Goal: Task Accomplishment & Management: Use online tool/utility

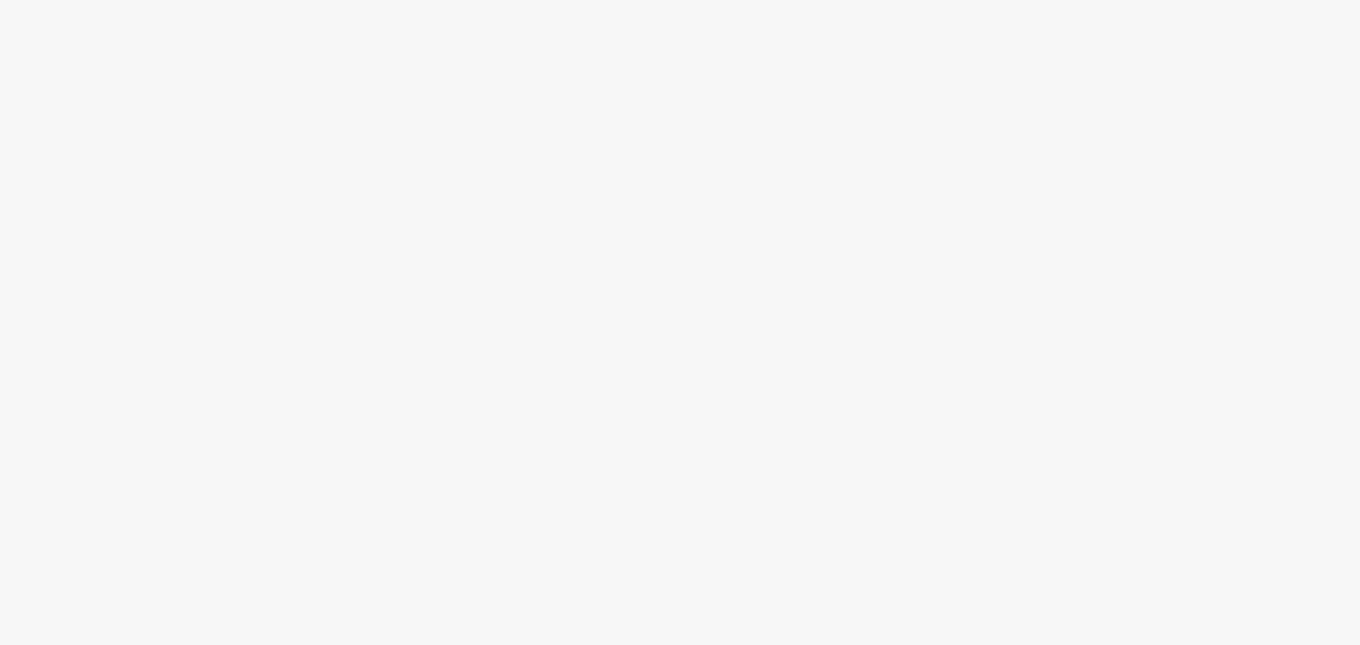
click at [780, 619] on body at bounding box center [680, 322] width 1360 height 645
click at [780, 616] on body at bounding box center [680, 322] width 1360 height 645
click at [772, 609] on body at bounding box center [680, 322] width 1360 height 645
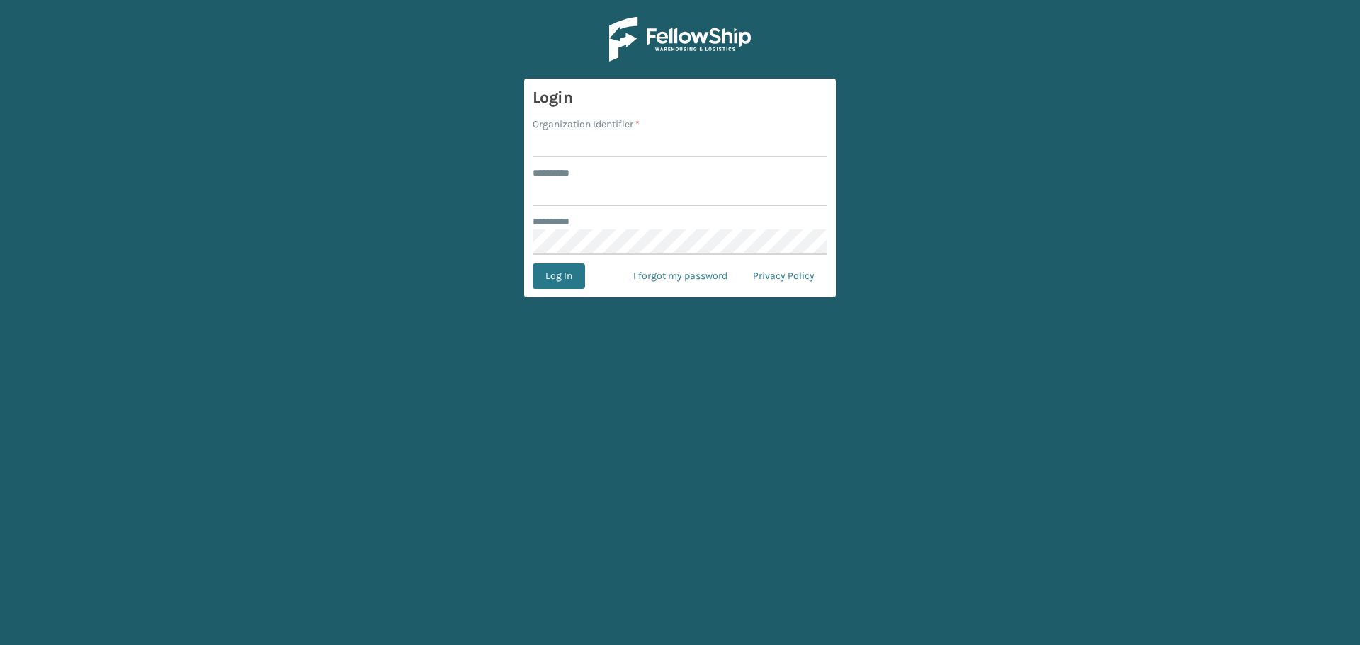
click at [638, 137] on input "Organization Identifier *" at bounding box center [680, 145] width 295 height 26
click at [582, 154] on input "Organization Identifier *" at bounding box center [680, 145] width 295 height 26
click at [576, 149] on input "Organization Identifier *" at bounding box center [680, 145] width 295 height 26
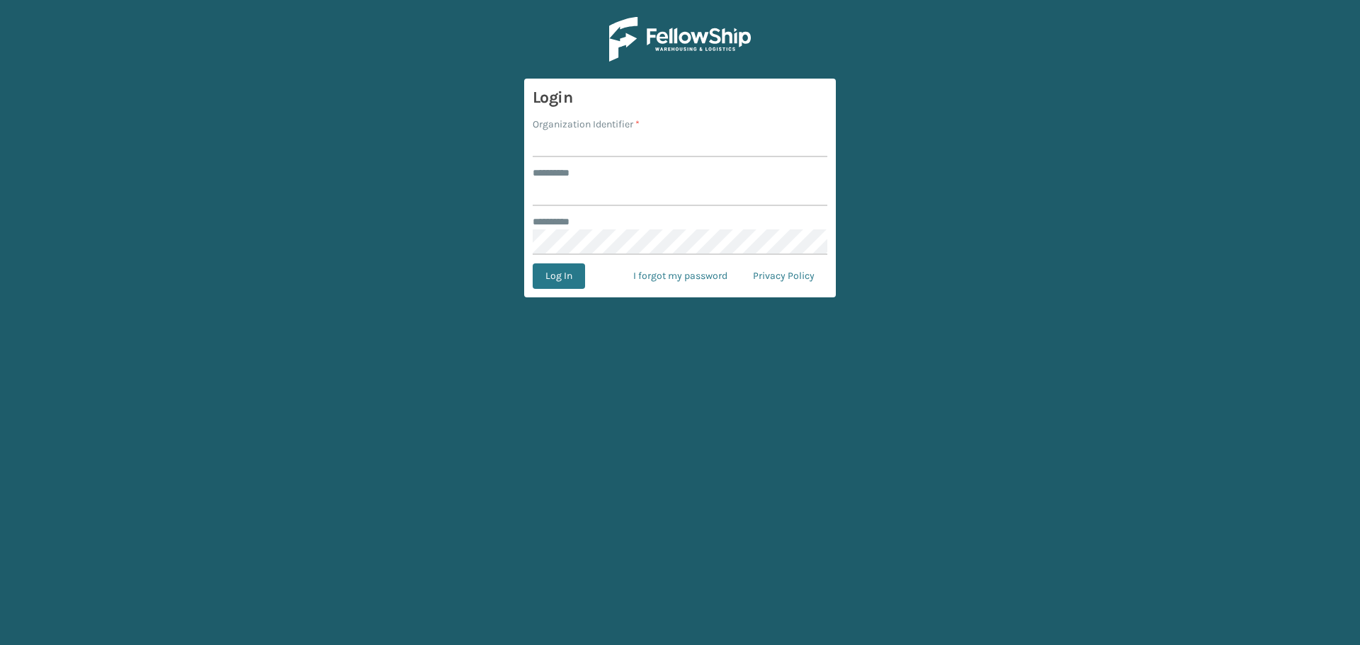
click at [576, 140] on input "Organization Identifier *" at bounding box center [680, 145] width 295 height 26
click at [576, 147] on input "s" at bounding box center [680, 145] width 295 height 26
type input "s"
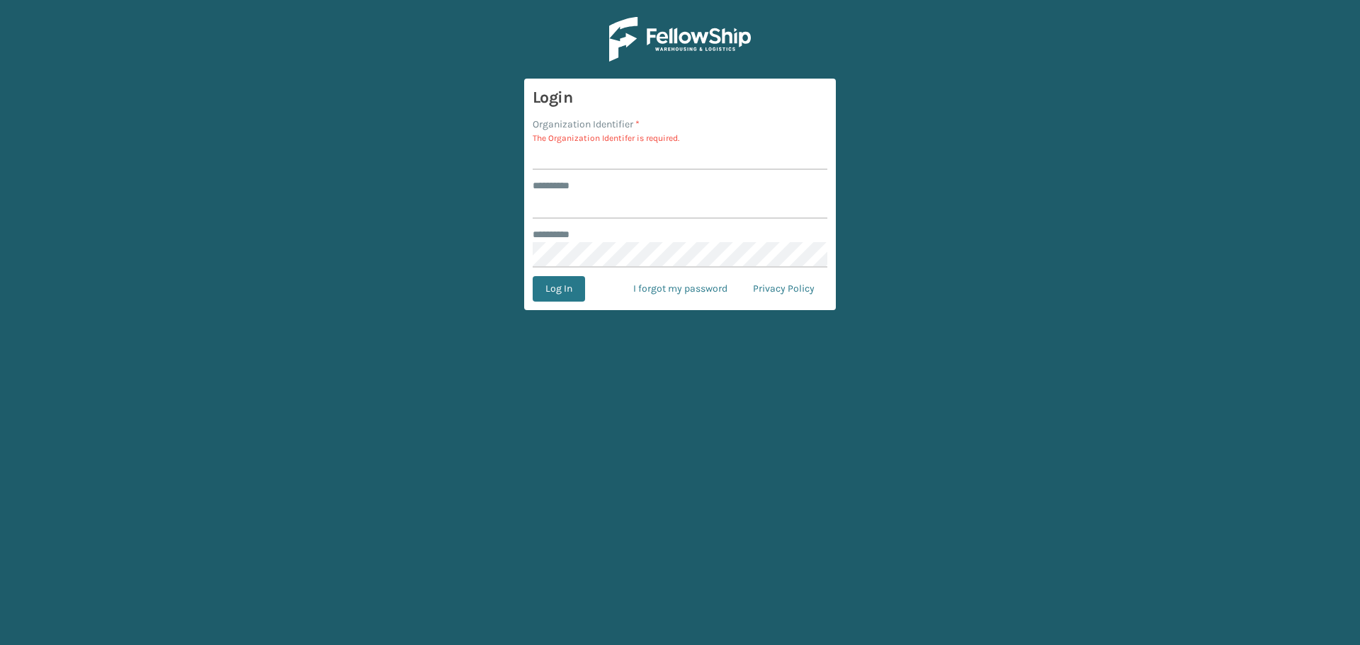
click at [576, 184] on label "******** *" at bounding box center [559, 186] width 52 height 15
click at [576, 193] on input "******** *" at bounding box center [680, 206] width 295 height 26
click at [640, 180] on div "******** *" at bounding box center [680, 186] width 295 height 15
click at [657, 188] on div "******** *" at bounding box center [680, 186] width 295 height 15
click at [664, 171] on form "Login Organization Identifier * The Organization Identifer is required. *******…" at bounding box center [680, 195] width 312 height 232
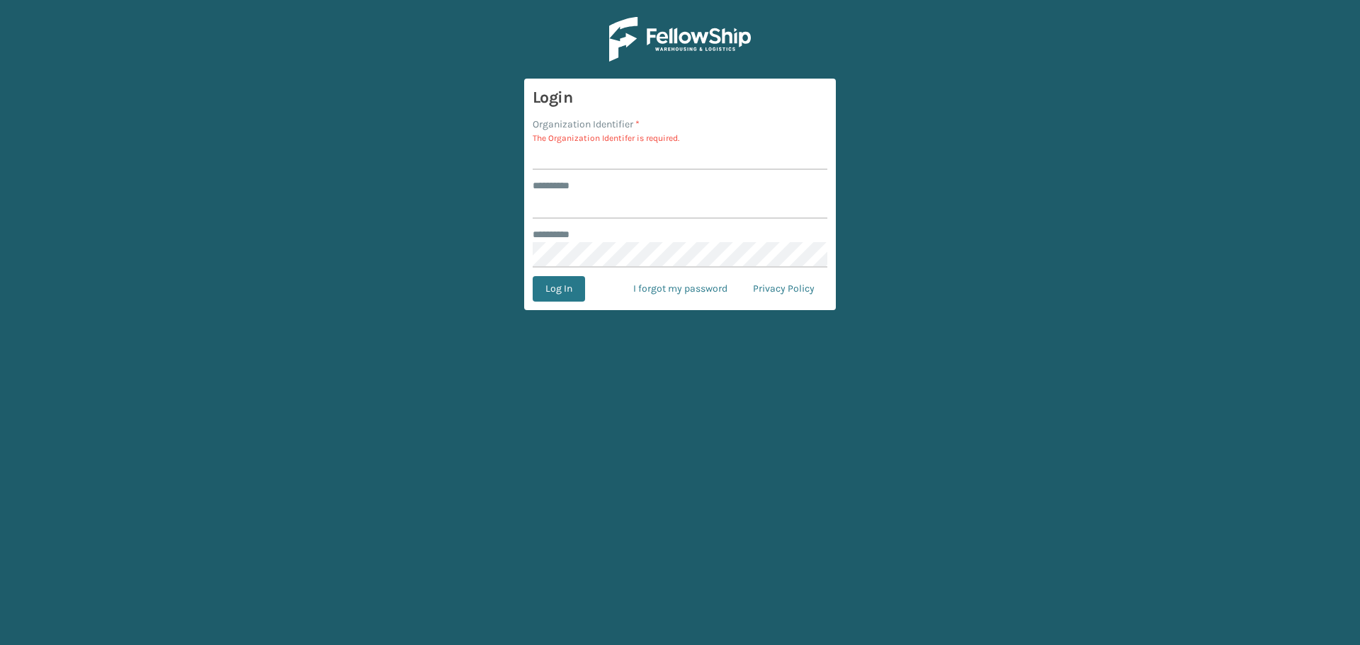
click at [657, 183] on div "******** *" at bounding box center [680, 186] width 295 height 15
click at [645, 159] on input "Organization Identifier *" at bounding box center [680, 158] width 295 height 26
click at [644, 154] on input "Organization Identifier *" at bounding box center [680, 158] width 295 height 26
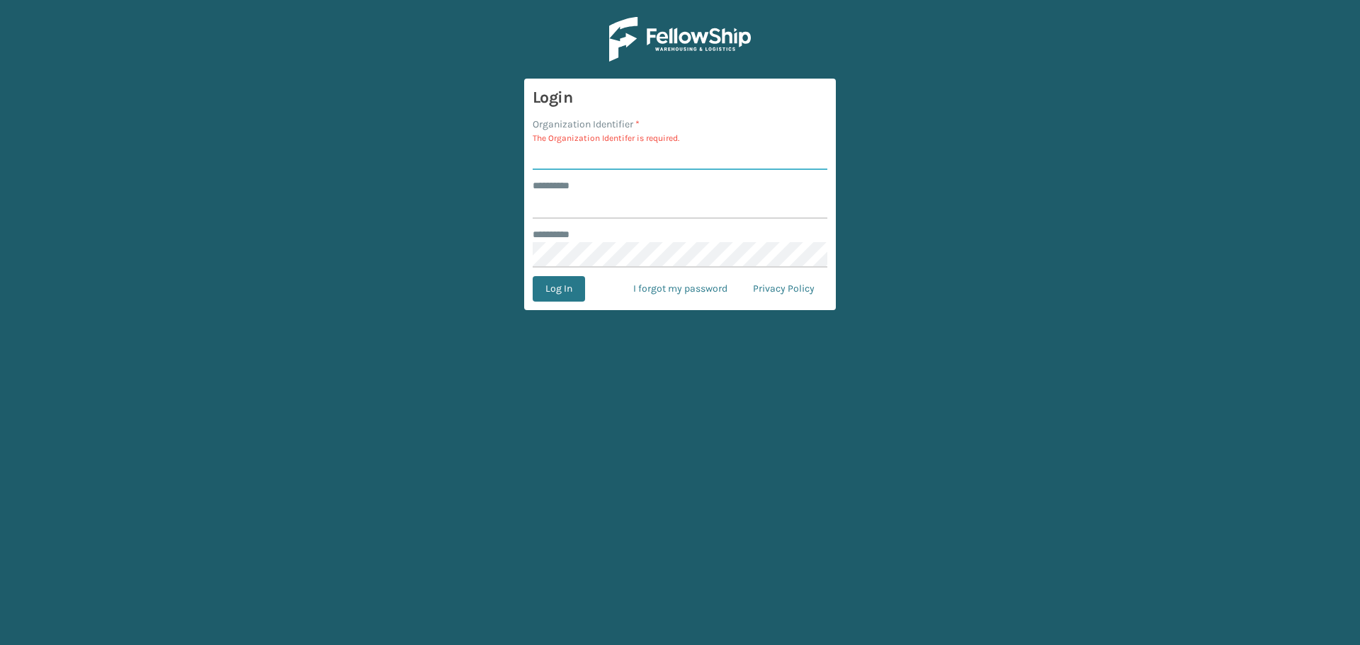
click at [644, 154] on input "Organization Identifier *" at bounding box center [680, 158] width 295 height 26
click at [718, 151] on input "Organization Identifier *" at bounding box center [680, 158] width 295 height 26
type input "SuperAdminOrganization"
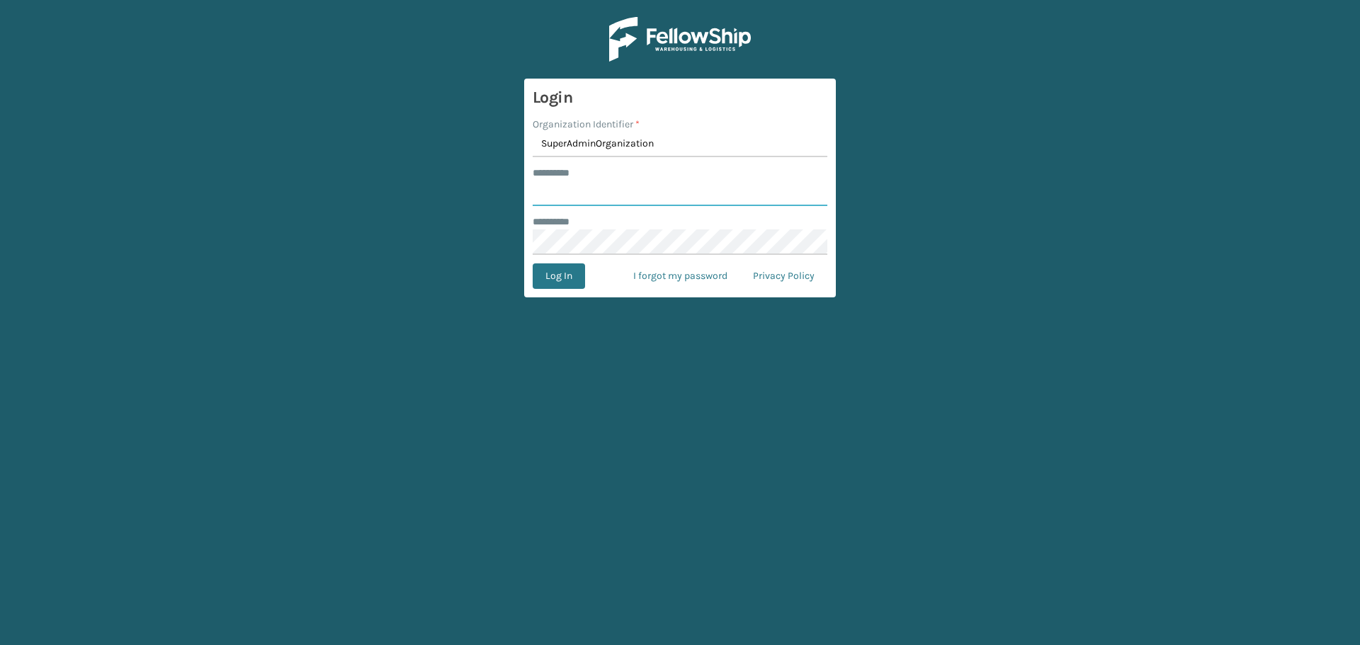
click at [655, 193] on input "******** *" at bounding box center [680, 194] width 295 height 26
click at [621, 205] on input "******** *" at bounding box center [680, 194] width 295 height 26
type input "******"
click at [538, 276] on button "Log In" at bounding box center [559, 277] width 52 height 26
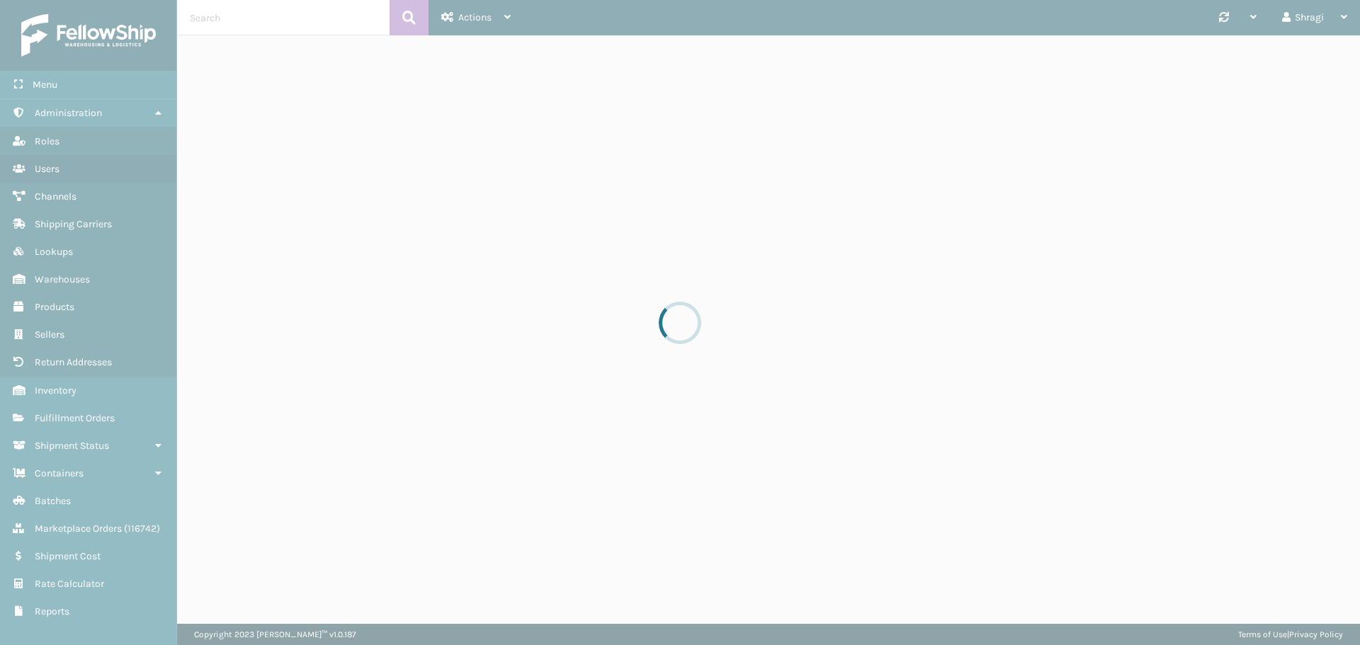
click at [567, 278] on div at bounding box center [680, 322] width 1360 height 645
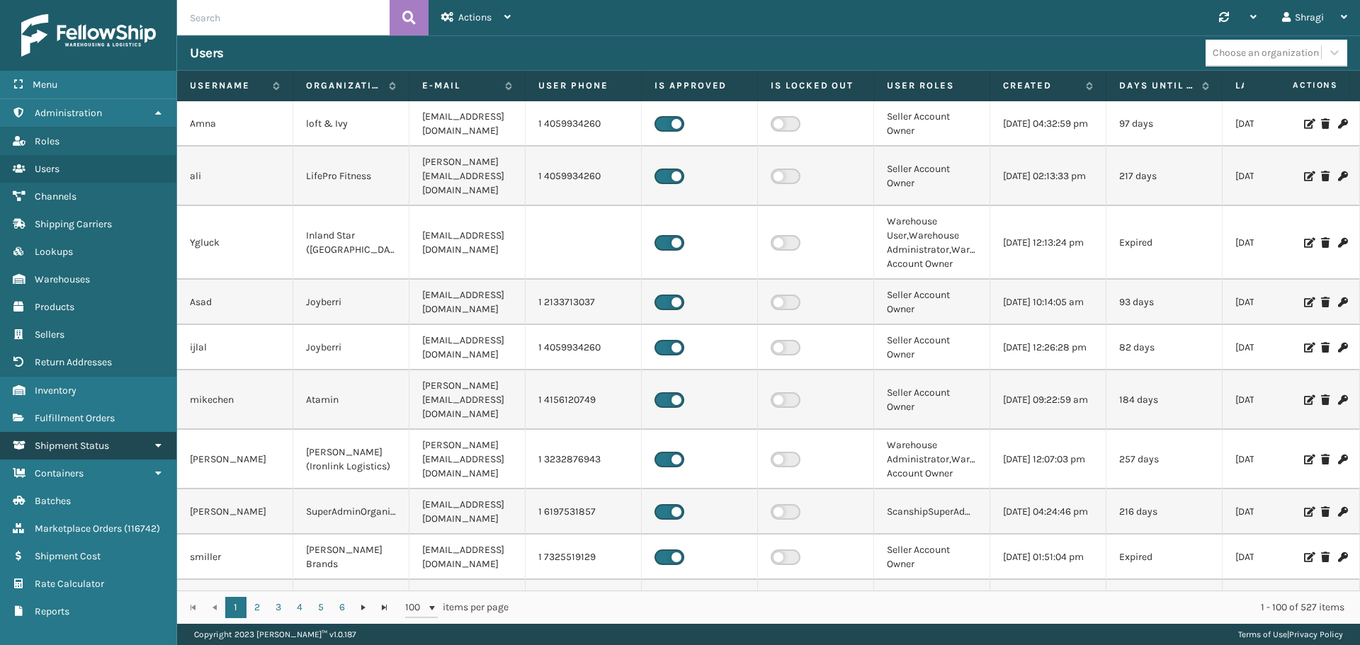
click at [64, 443] on span "Shipment Status" at bounding box center [72, 446] width 74 height 12
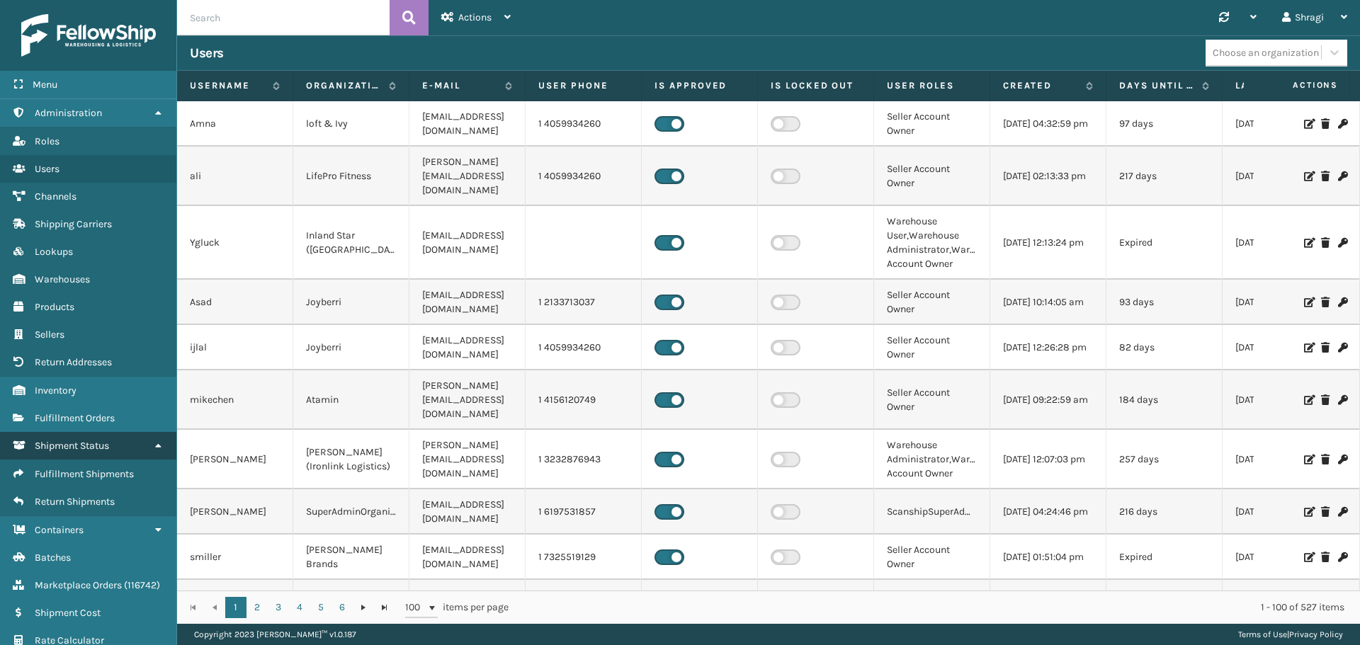
click at [98, 439] on link "Shipment Status" at bounding box center [88, 446] width 176 height 28
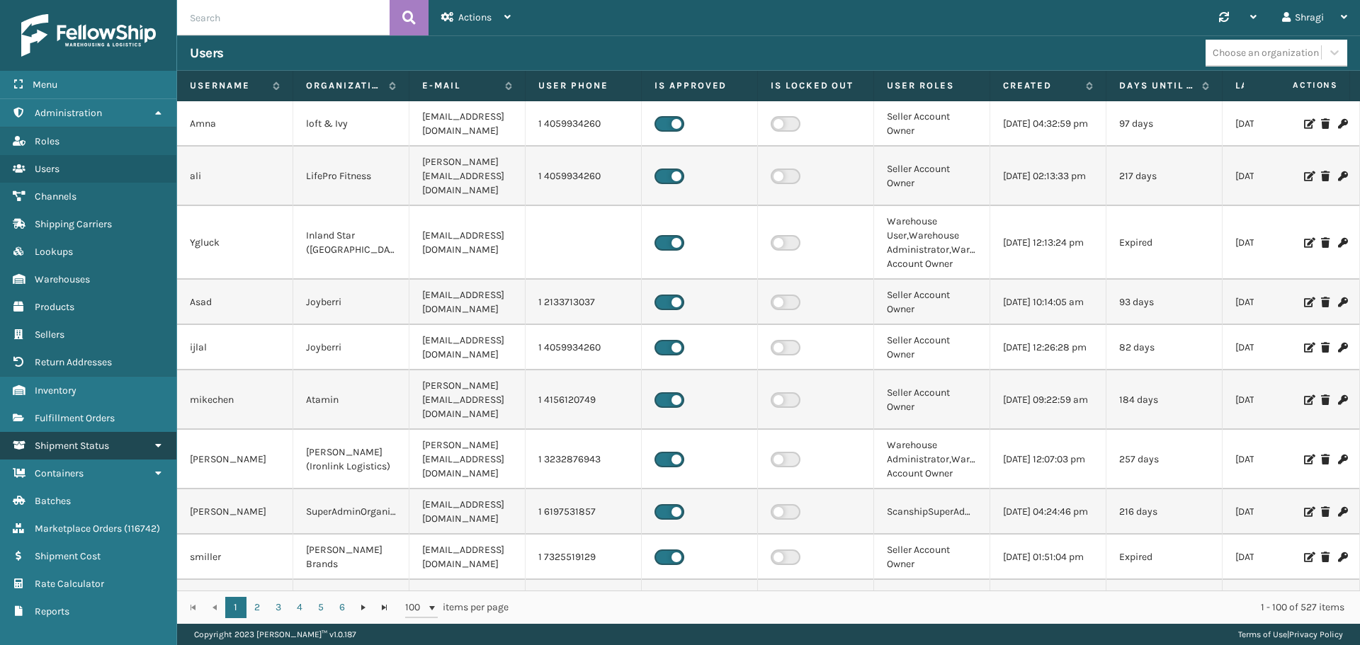
click at [114, 453] on link "Shipment Status" at bounding box center [88, 446] width 176 height 28
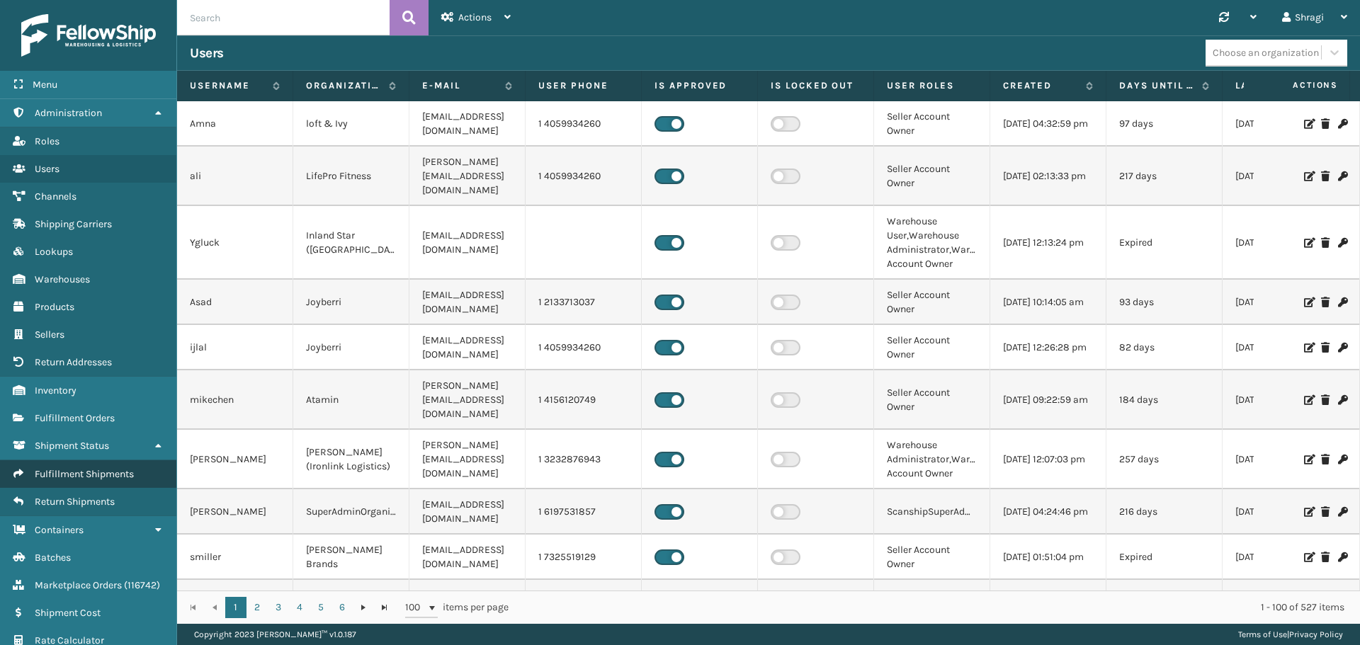
click at [68, 475] on span "Fulfillment Shipments" at bounding box center [84, 474] width 99 height 12
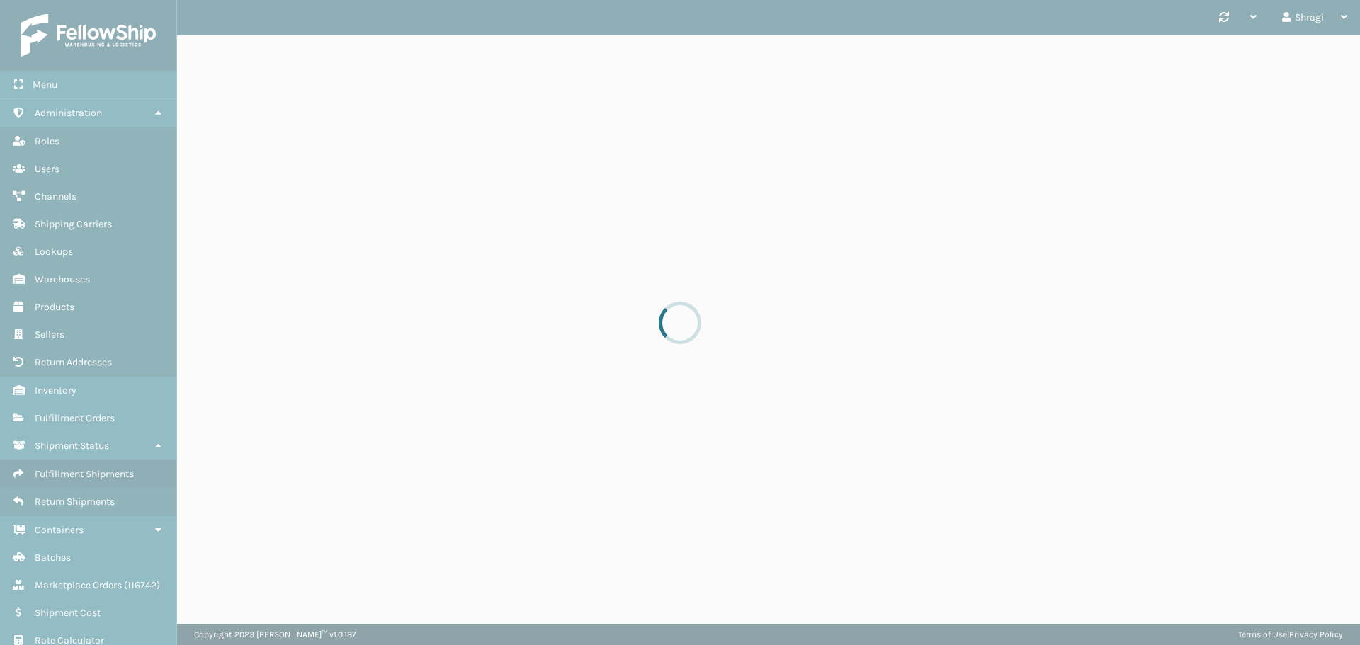
click at [68, 475] on div at bounding box center [680, 322] width 1360 height 645
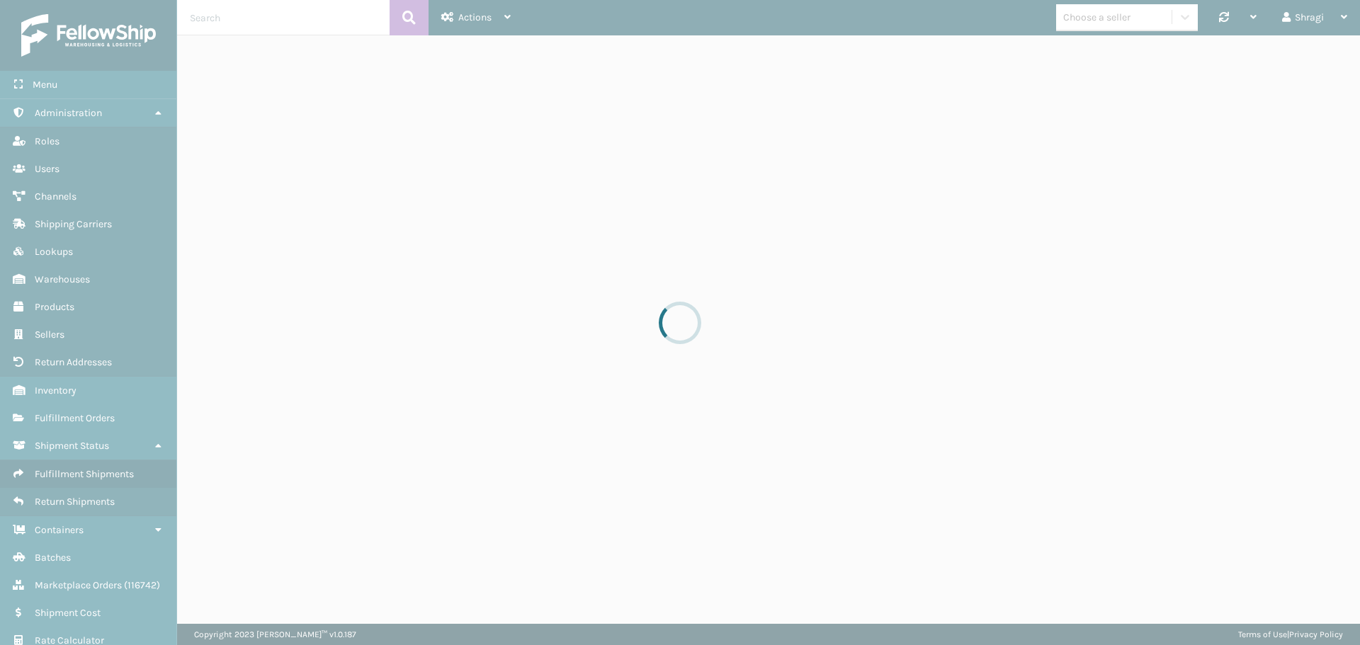
click at [68, 475] on div at bounding box center [680, 322] width 1360 height 645
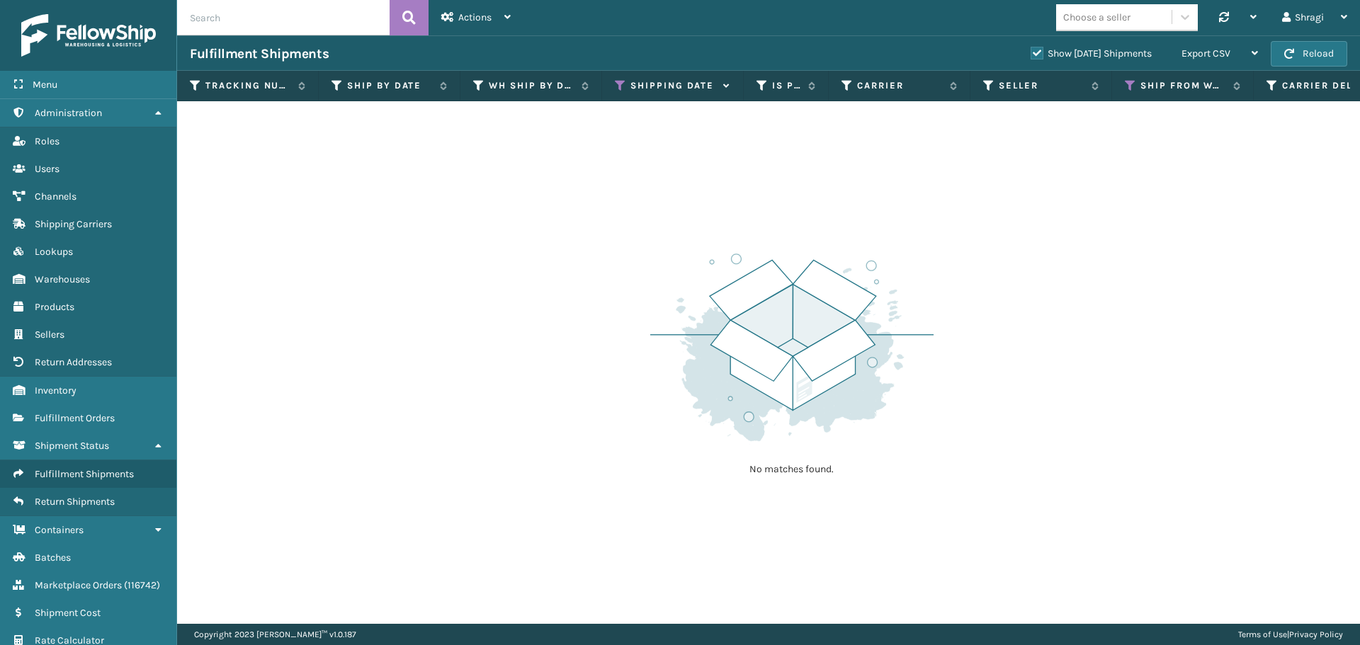
click at [813, 237] on div "No matches found." at bounding box center [791, 362] width 283 height 261
click at [622, 79] on icon at bounding box center [620, 85] width 11 height 13
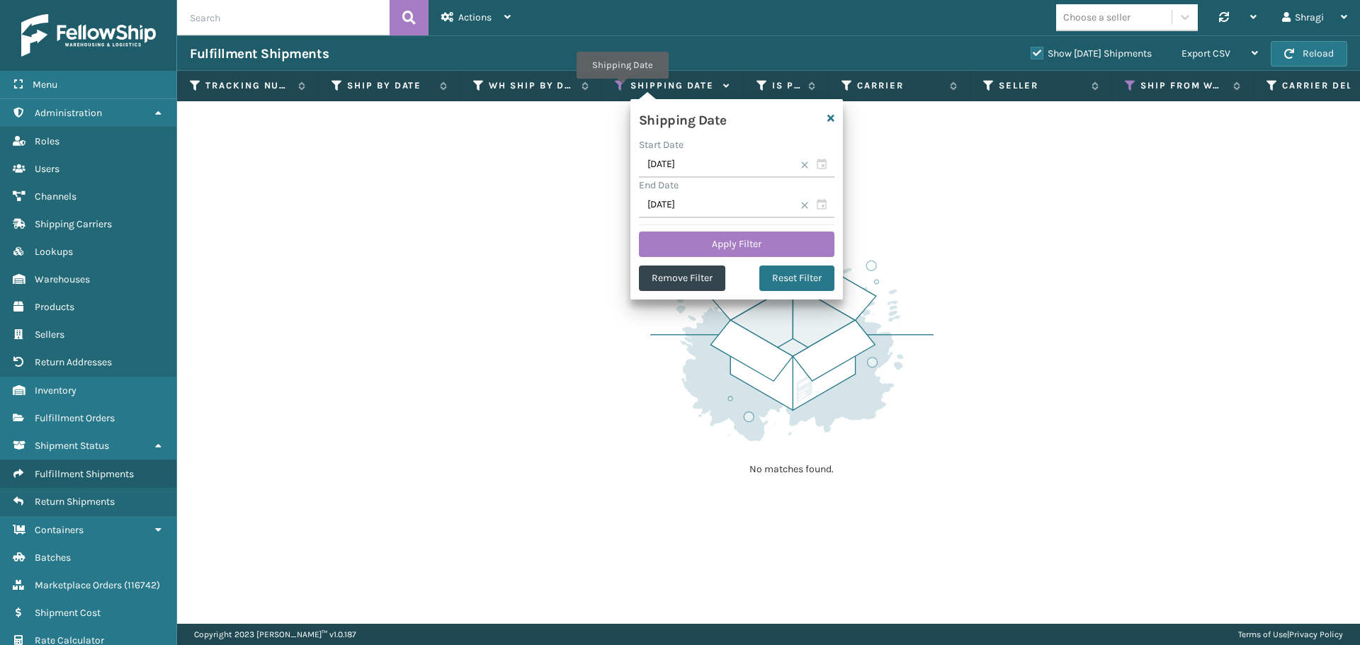
click at [622, 89] on icon at bounding box center [620, 85] width 11 height 13
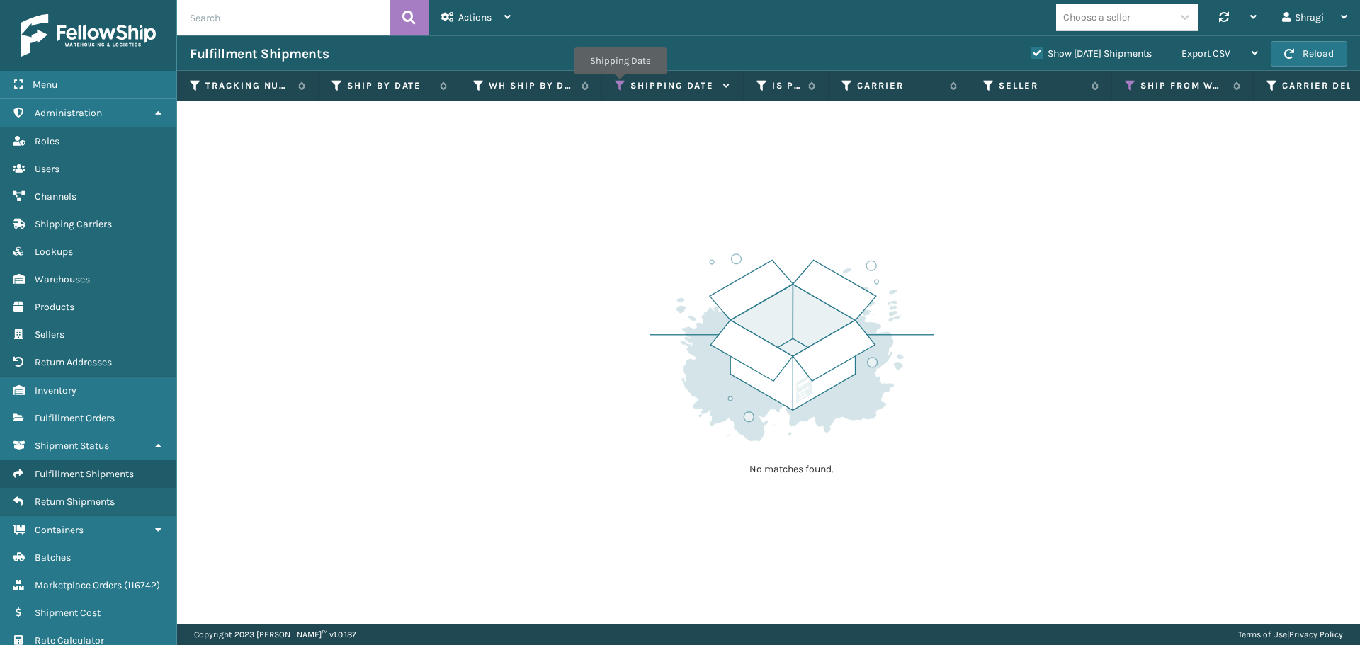
click at [620, 84] on icon at bounding box center [620, 85] width 11 height 13
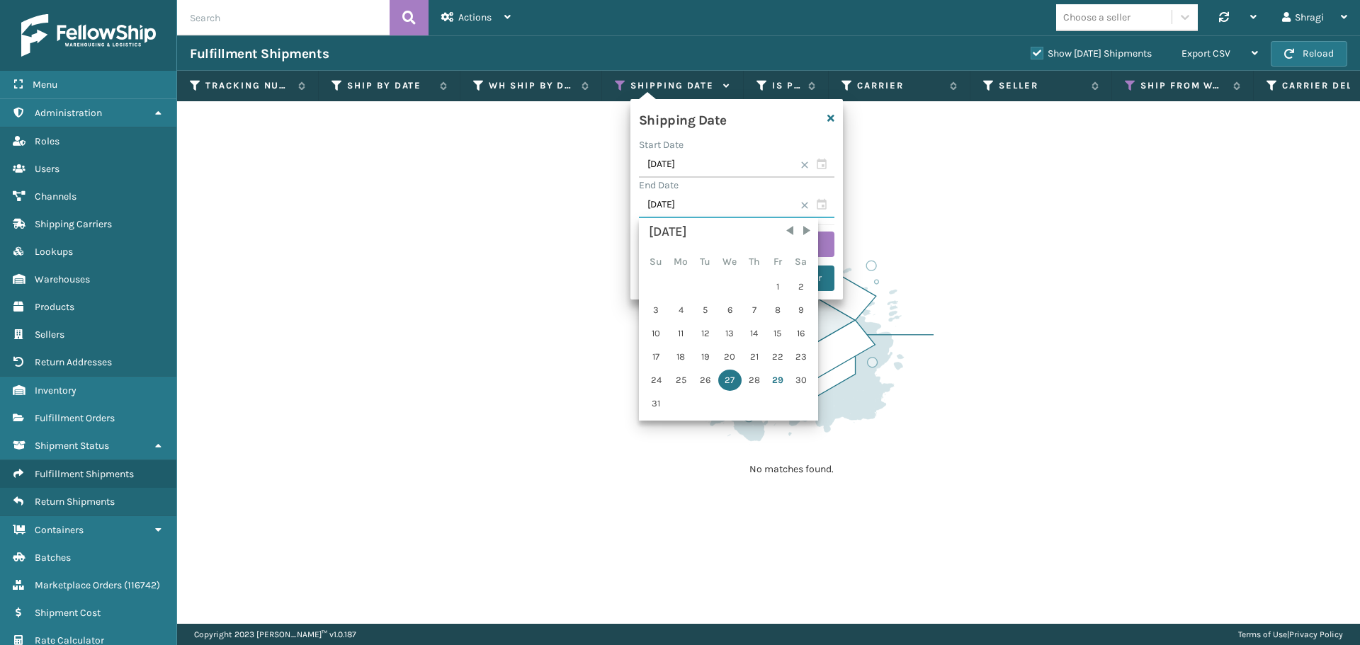
click at [716, 211] on input "[DATE]" at bounding box center [737, 206] width 196 height 26
click at [711, 206] on input "[DATE]" at bounding box center [737, 206] width 196 height 26
click at [752, 384] on div "28" at bounding box center [754, 380] width 21 height 21
type input "[DATE]"
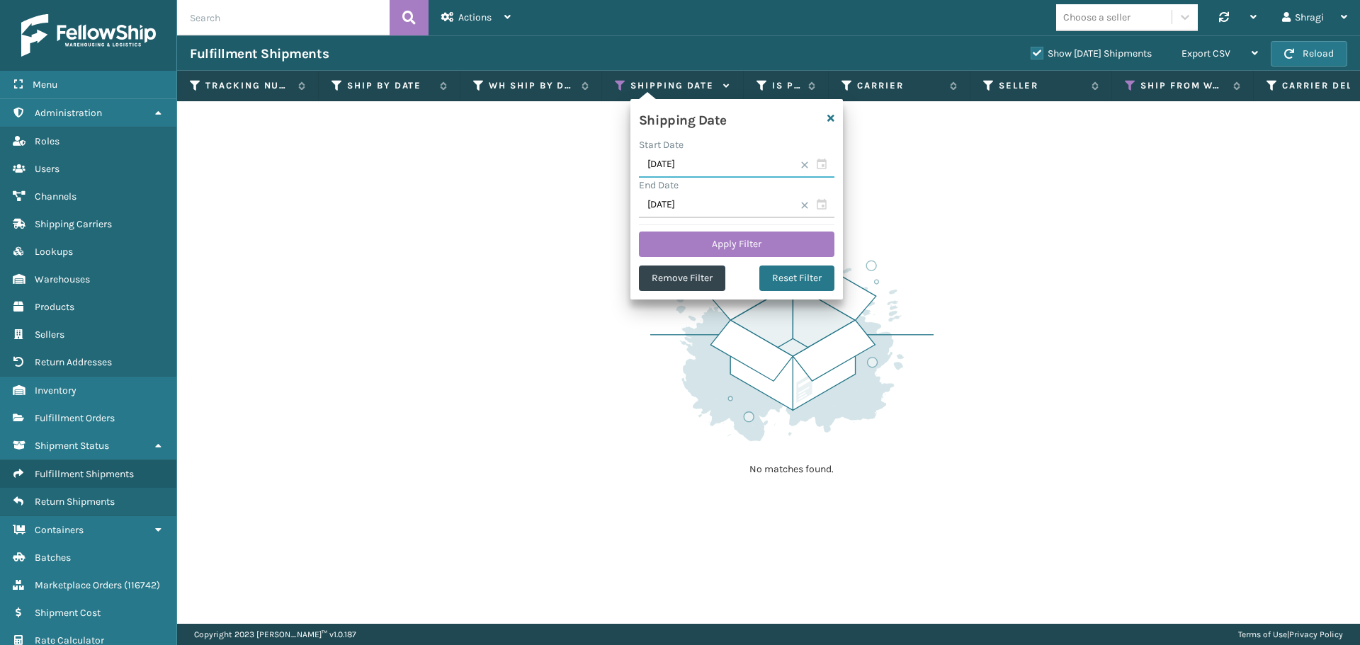
click at [718, 167] on input "[DATE]" at bounding box center [737, 165] width 196 height 26
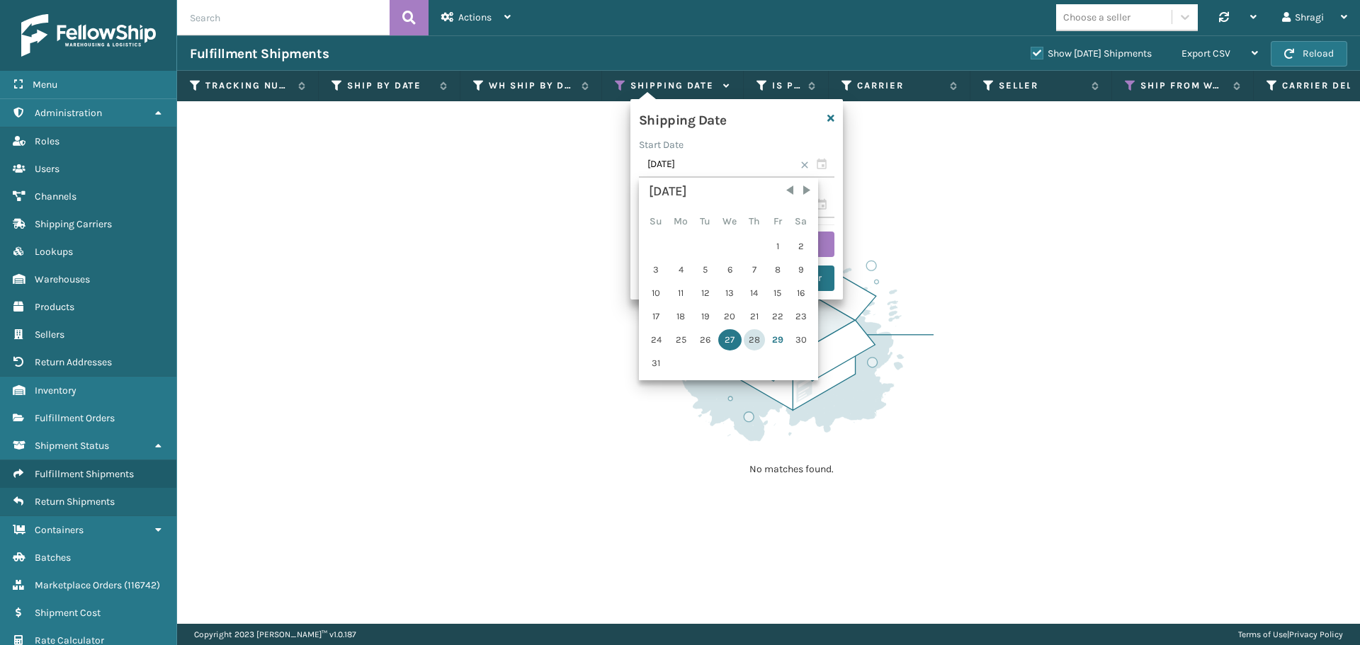
click at [751, 339] on div "28" at bounding box center [754, 339] width 21 height 21
type input "[DATE]"
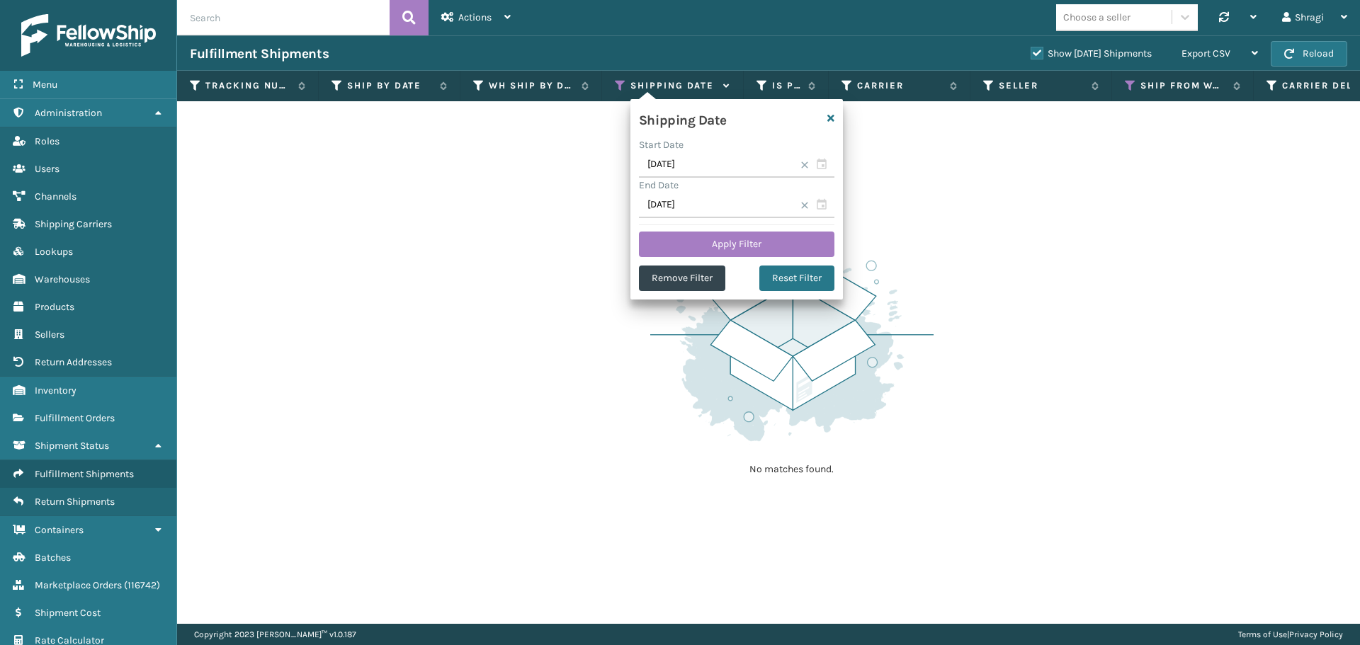
click at [755, 347] on img at bounding box center [791, 347] width 283 height 196
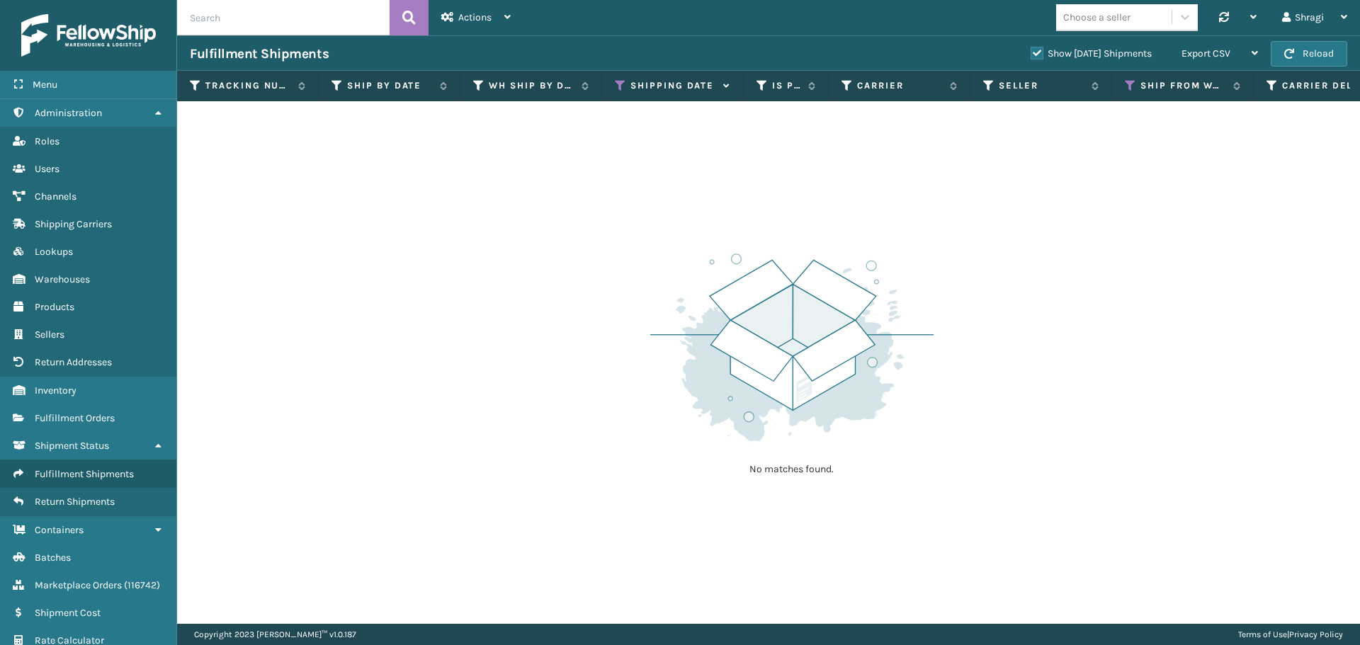
click at [755, 344] on img at bounding box center [791, 347] width 283 height 196
click at [619, 88] on icon at bounding box center [620, 85] width 11 height 13
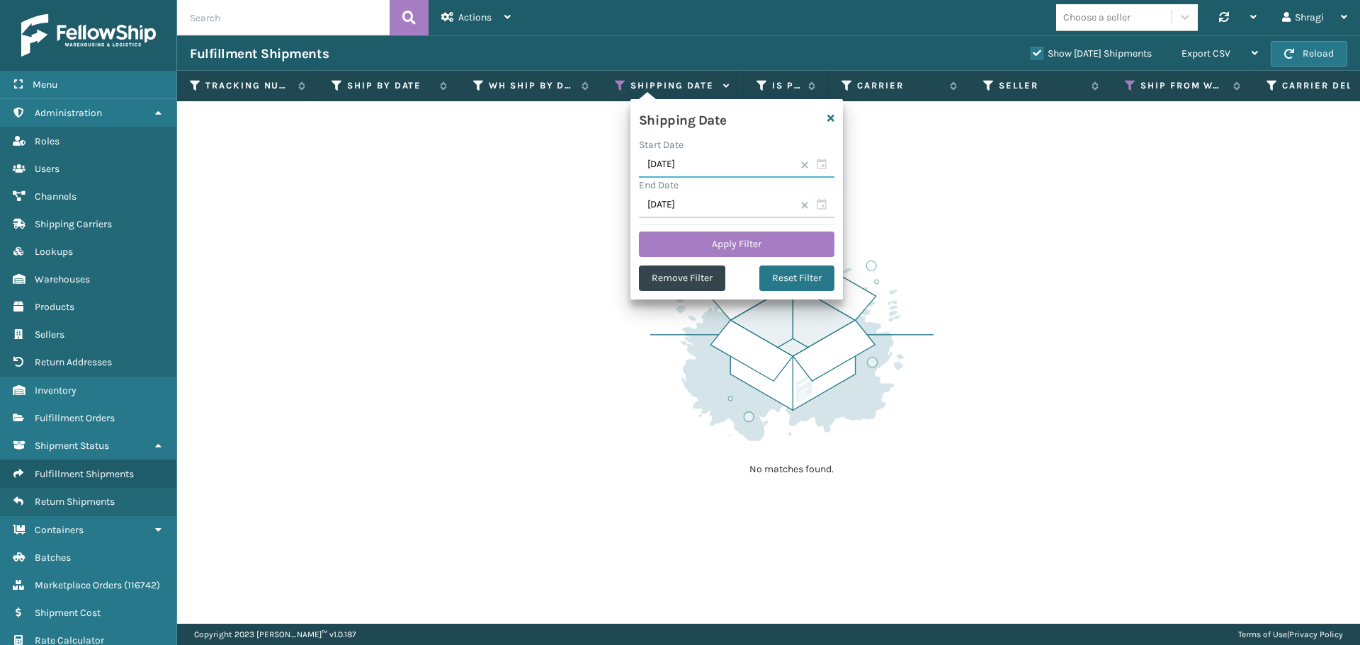
click at [728, 169] on input "[DATE]" at bounding box center [737, 165] width 196 height 26
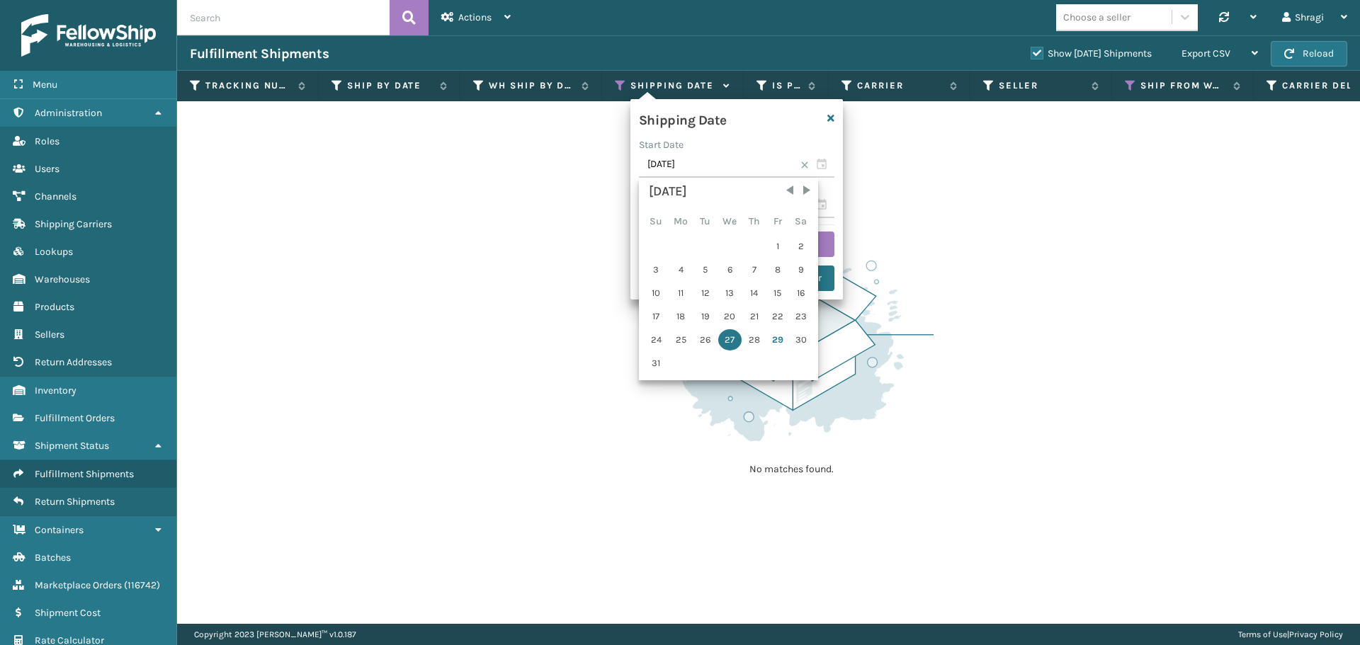
click at [716, 197] on div "[DATE]" at bounding box center [728, 192] width 159 height 20
click at [710, 202] on div "[DATE] Su Mo Tu We Th Fr Sa 1 2 3 4 5 6 7 8 9 10 11 12 13 14 15 16 17 18 19 20 …" at bounding box center [728, 279] width 171 height 194
click at [731, 221] on abbr "We" at bounding box center [730, 221] width 14 height 12
click at [730, 215] on div "We" at bounding box center [729, 222] width 23 height 24
click at [750, 339] on div "28" at bounding box center [754, 339] width 21 height 21
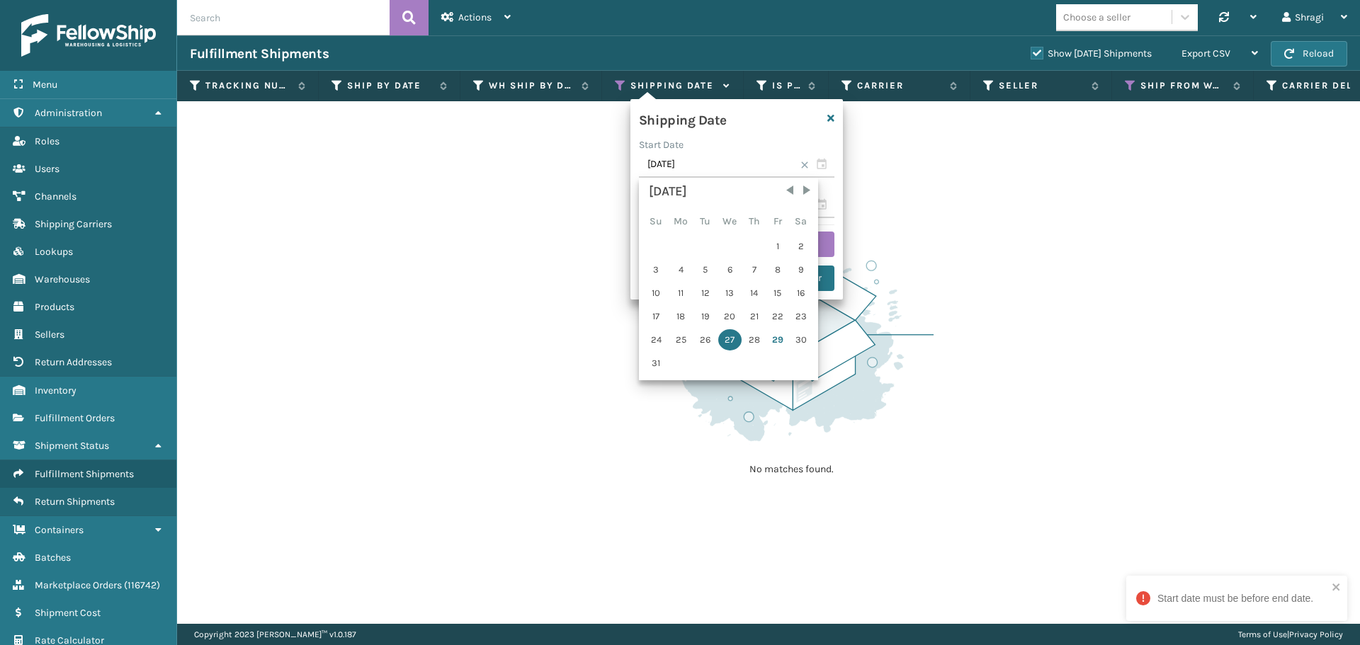
click at [752, 339] on div "28" at bounding box center [754, 339] width 21 height 21
click at [744, 121] on div "Shipping Date" at bounding box center [719, 118] width 177 height 21
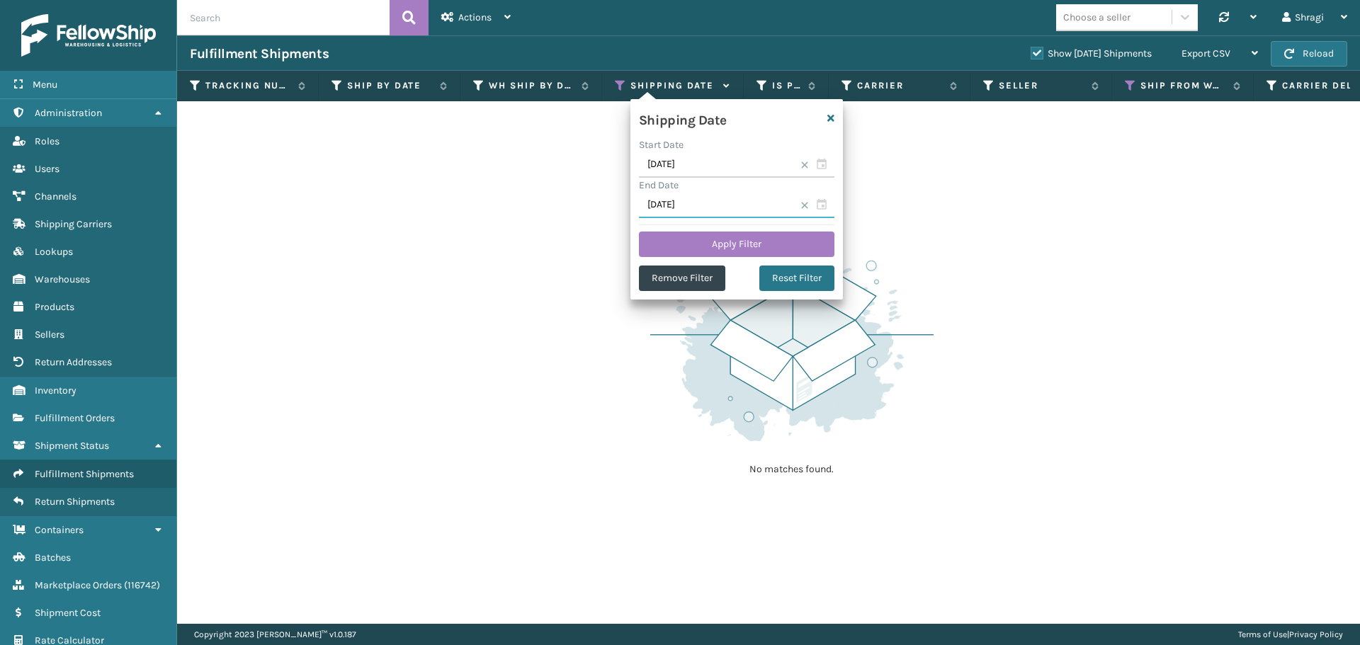
click at [677, 201] on input "[DATE]" at bounding box center [737, 206] width 196 height 26
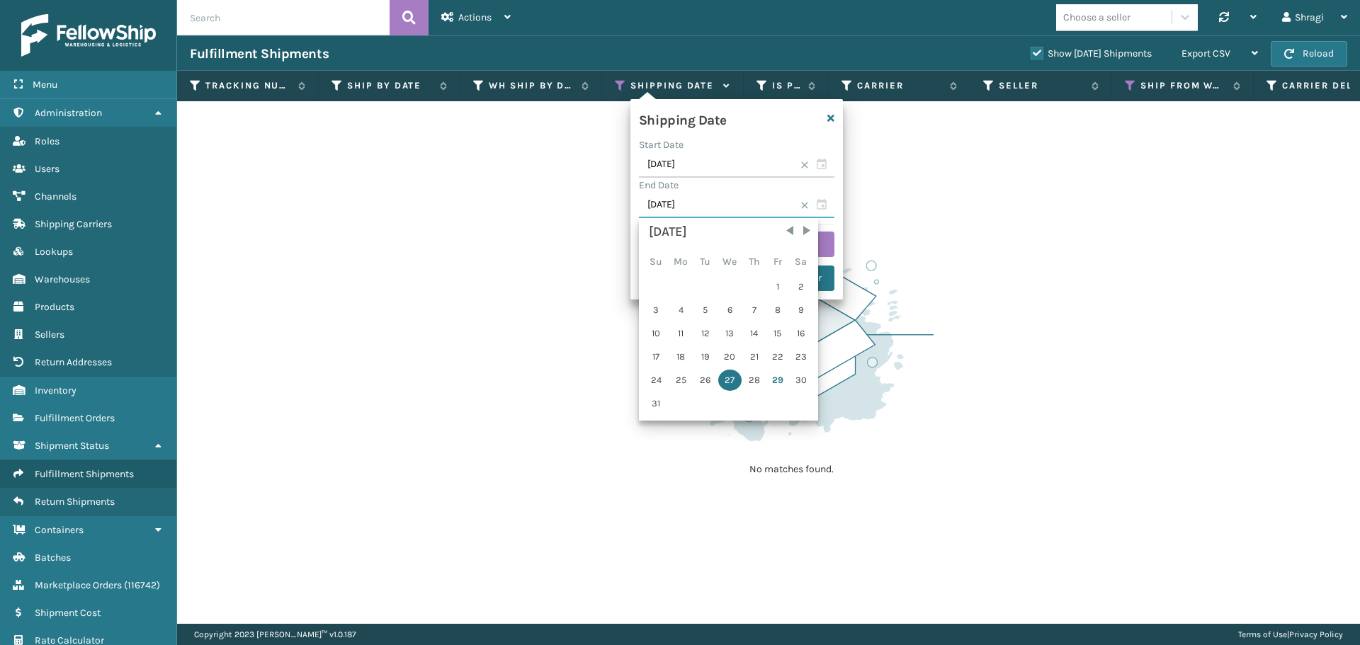
click at [828, 210] on input "[DATE]" at bounding box center [737, 206] width 196 height 26
click at [749, 373] on div "28" at bounding box center [754, 380] width 21 height 21
type input "[DATE]"
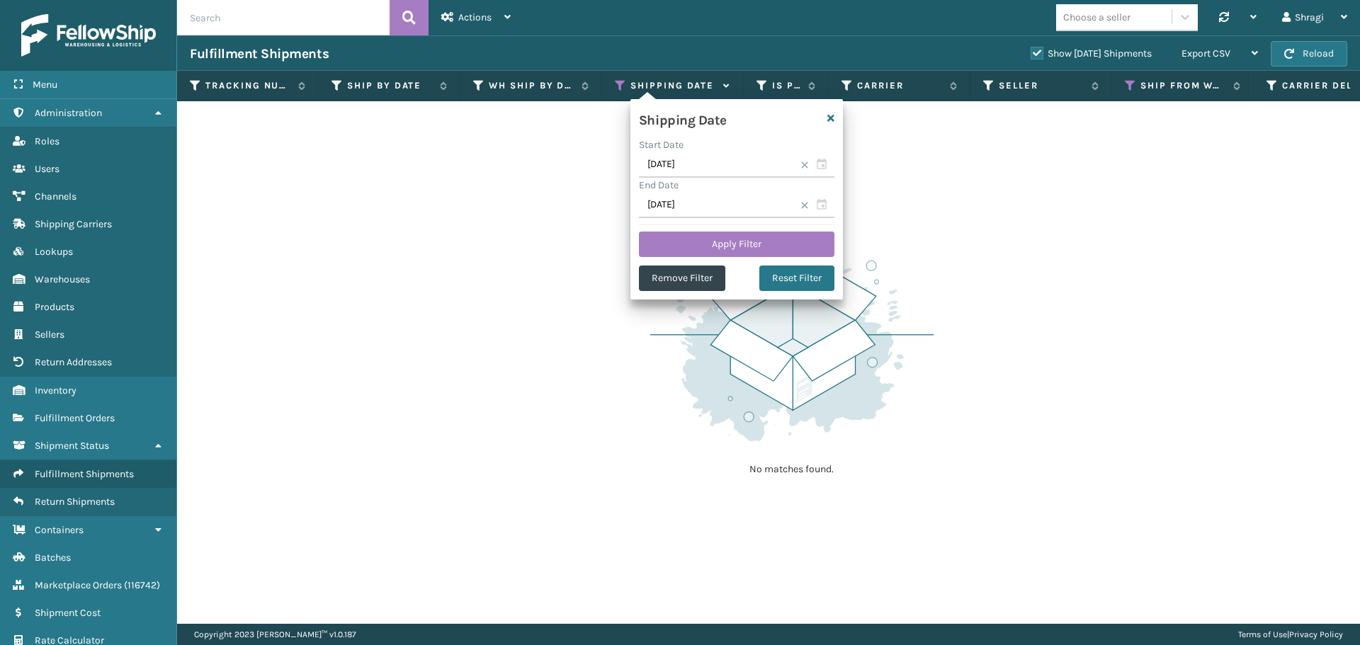
click at [749, 373] on img at bounding box center [791, 347] width 283 height 196
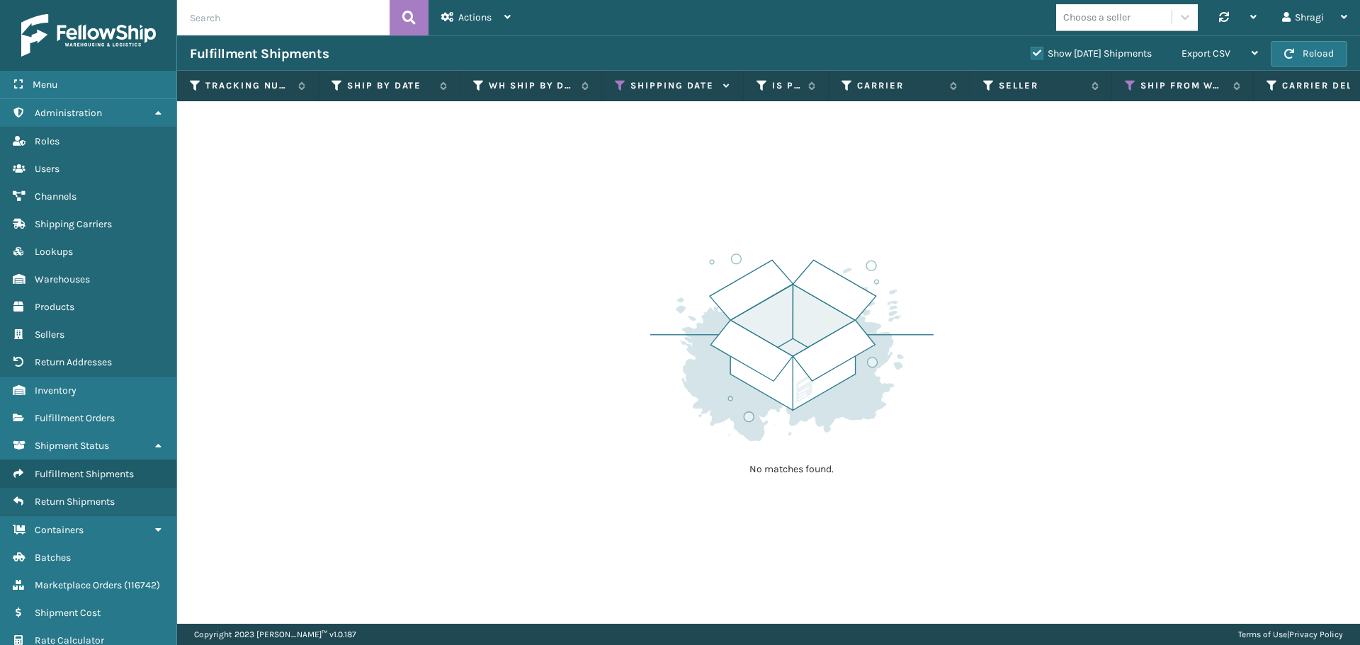
click at [749, 373] on img at bounding box center [791, 347] width 283 height 196
click at [624, 79] on icon at bounding box center [620, 85] width 11 height 13
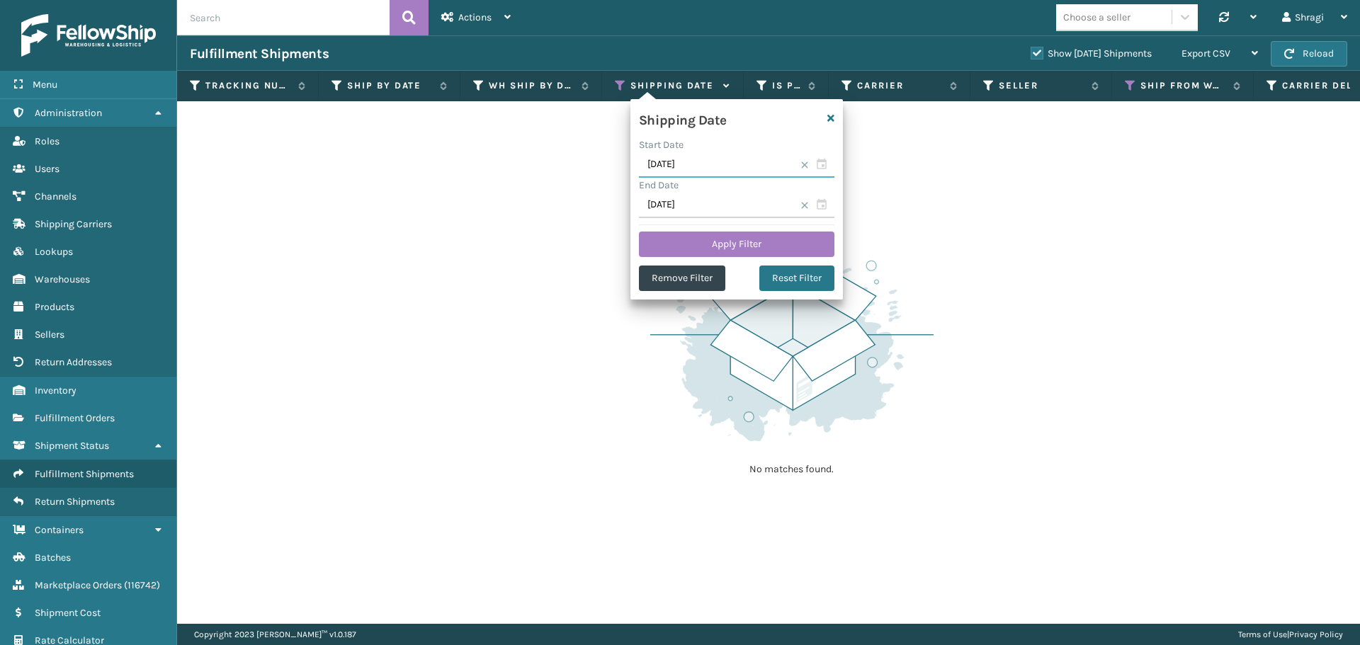
click at [727, 169] on input "[DATE]" at bounding box center [737, 165] width 196 height 26
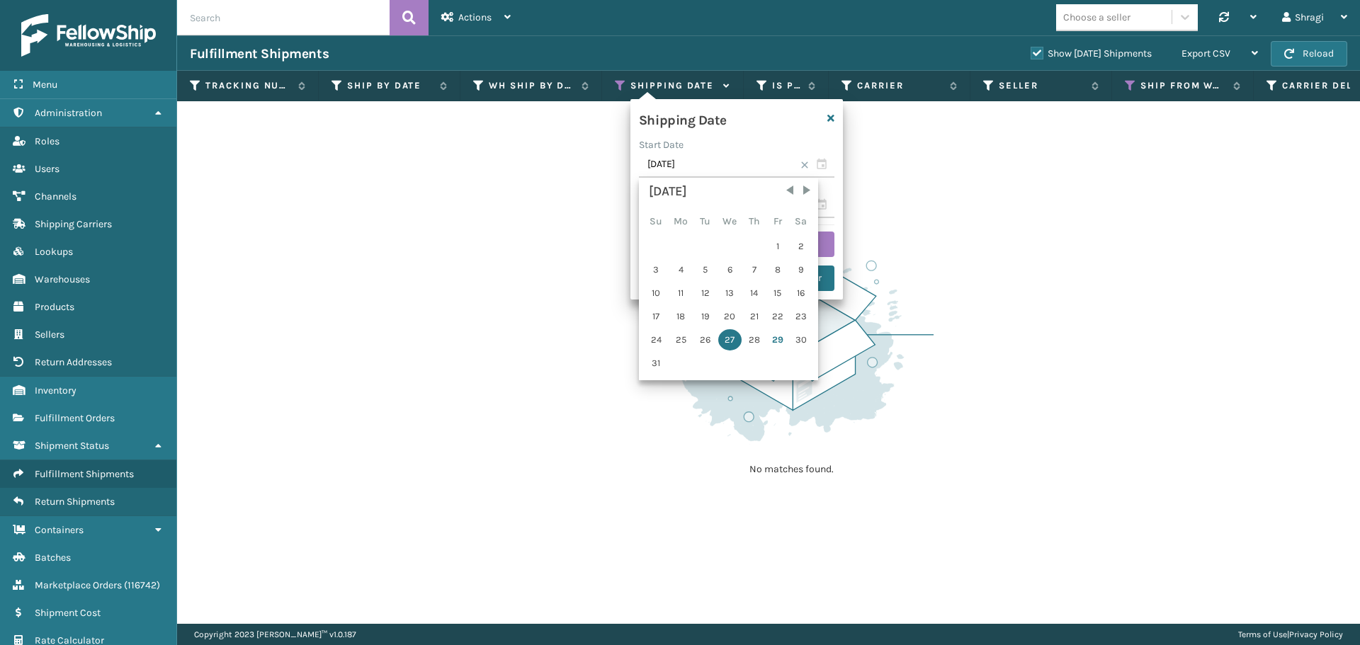
click at [751, 348] on div "28" at bounding box center [754, 339] width 21 height 21
click at [756, 339] on div "28" at bounding box center [754, 339] width 21 height 21
click at [750, 332] on div "28" at bounding box center [754, 339] width 21 height 21
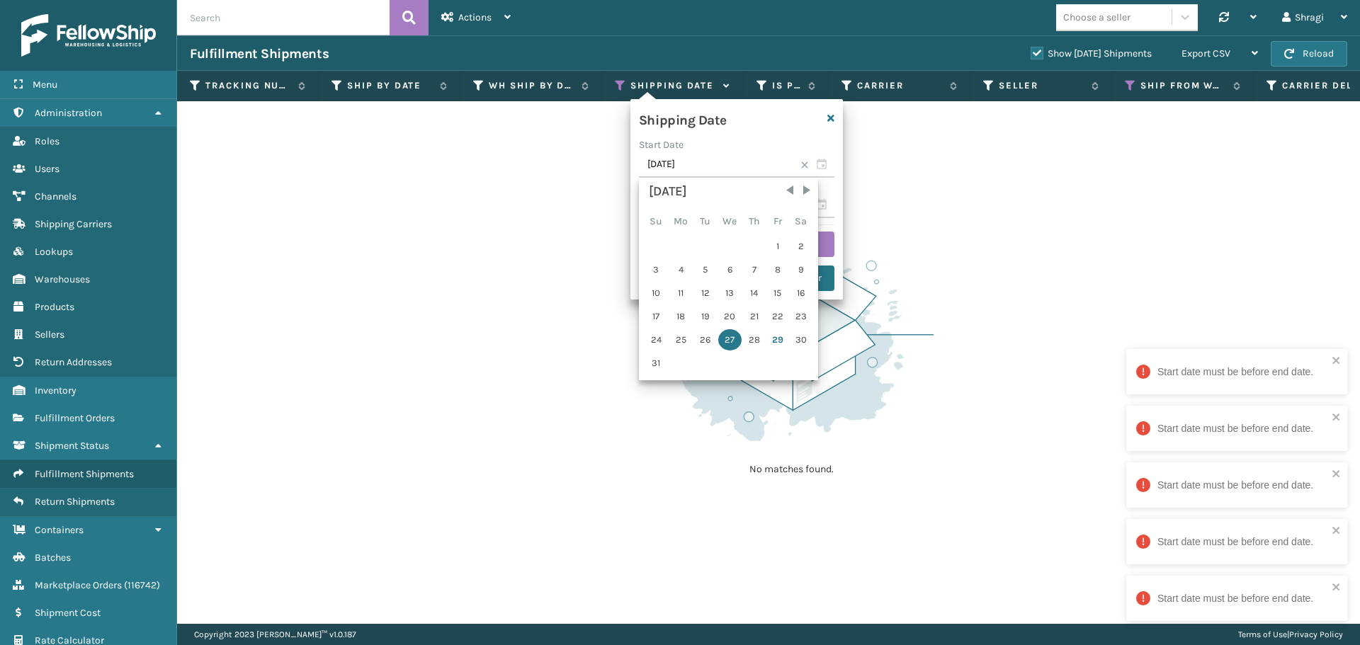
click at [750, 332] on div "28" at bounding box center [754, 339] width 21 height 21
click at [756, 343] on div "28" at bounding box center [754, 339] width 21 height 21
click at [752, 343] on div "28" at bounding box center [754, 339] width 21 height 21
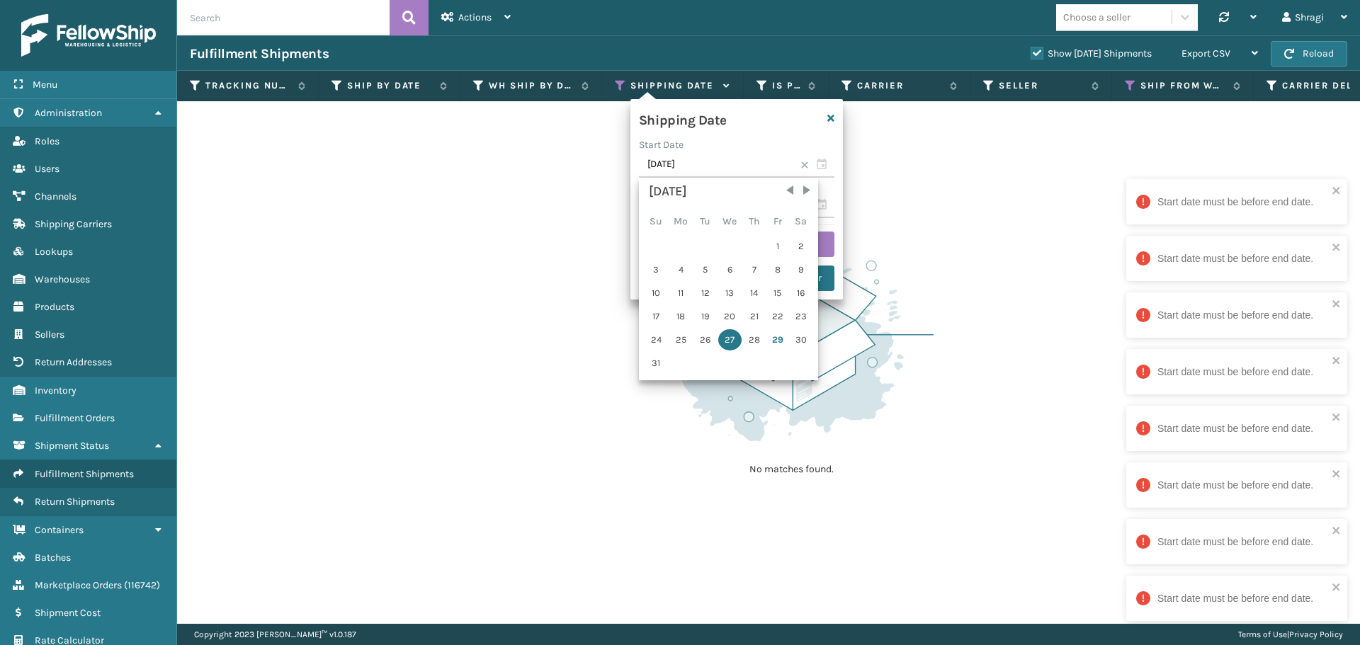
click at [751, 339] on div "28" at bounding box center [754, 339] width 21 height 21
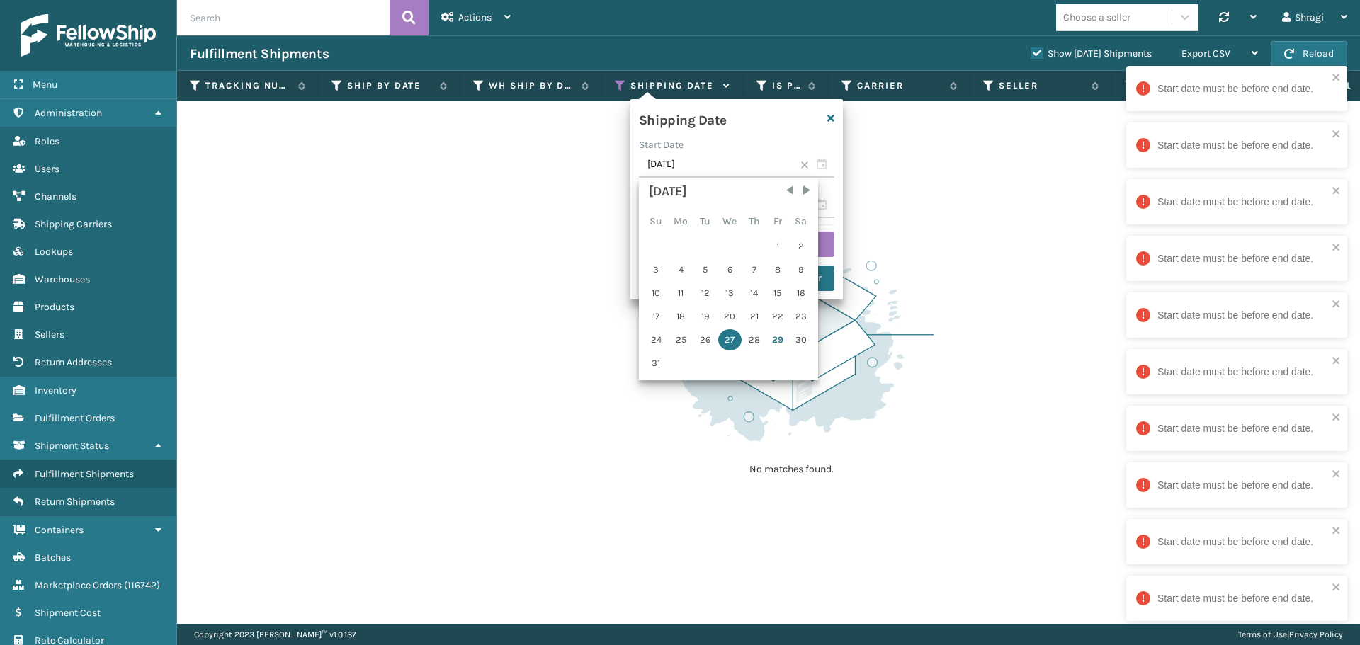
click at [751, 339] on div "28" at bounding box center [754, 339] width 21 height 21
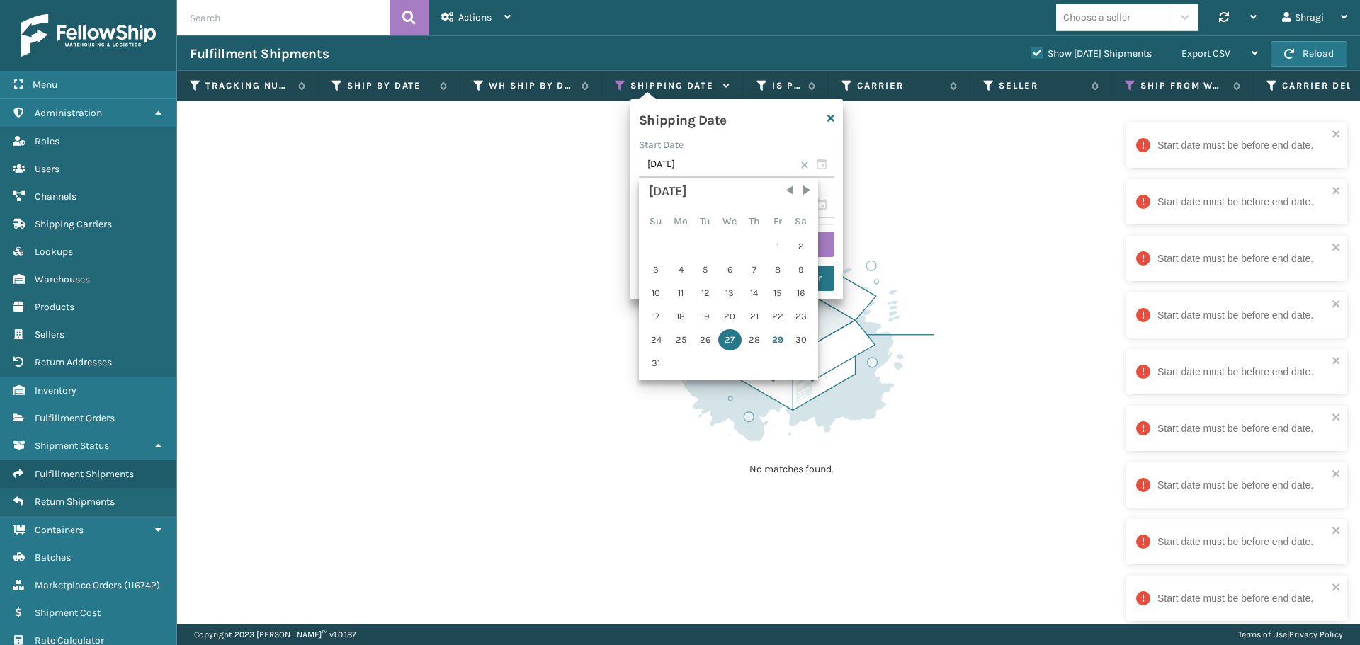
click at [751, 339] on div "28" at bounding box center [754, 339] width 21 height 21
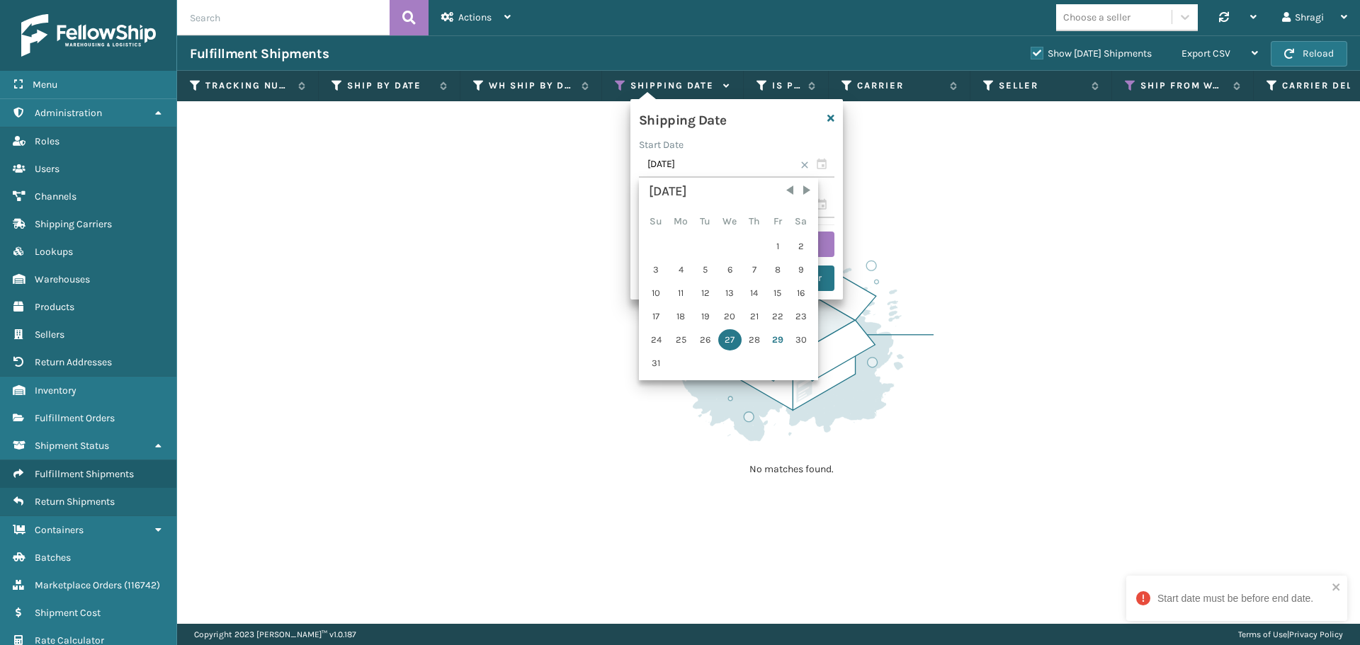
click at [751, 339] on div "28" at bounding box center [754, 339] width 21 height 21
click at [751, 341] on div "28" at bounding box center [754, 339] width 21 height 21
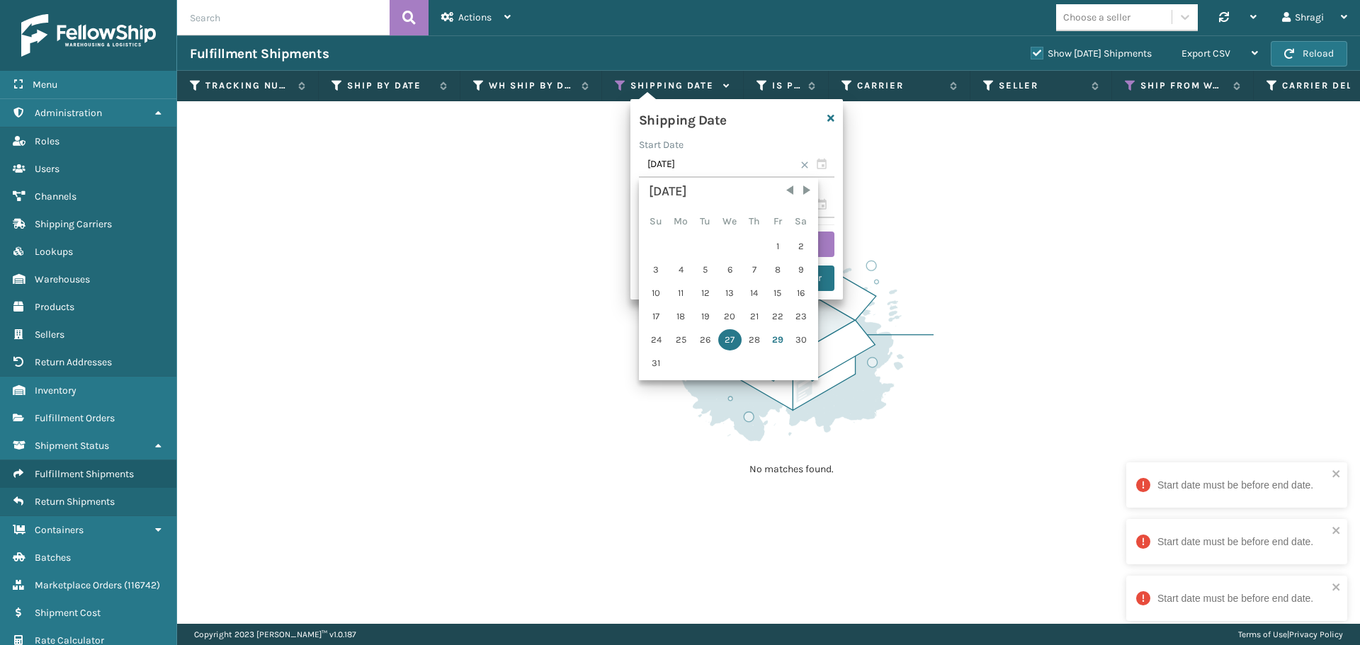
click at [751, 341] on div "28" at bounding box center [754, 339] width 21 height 21
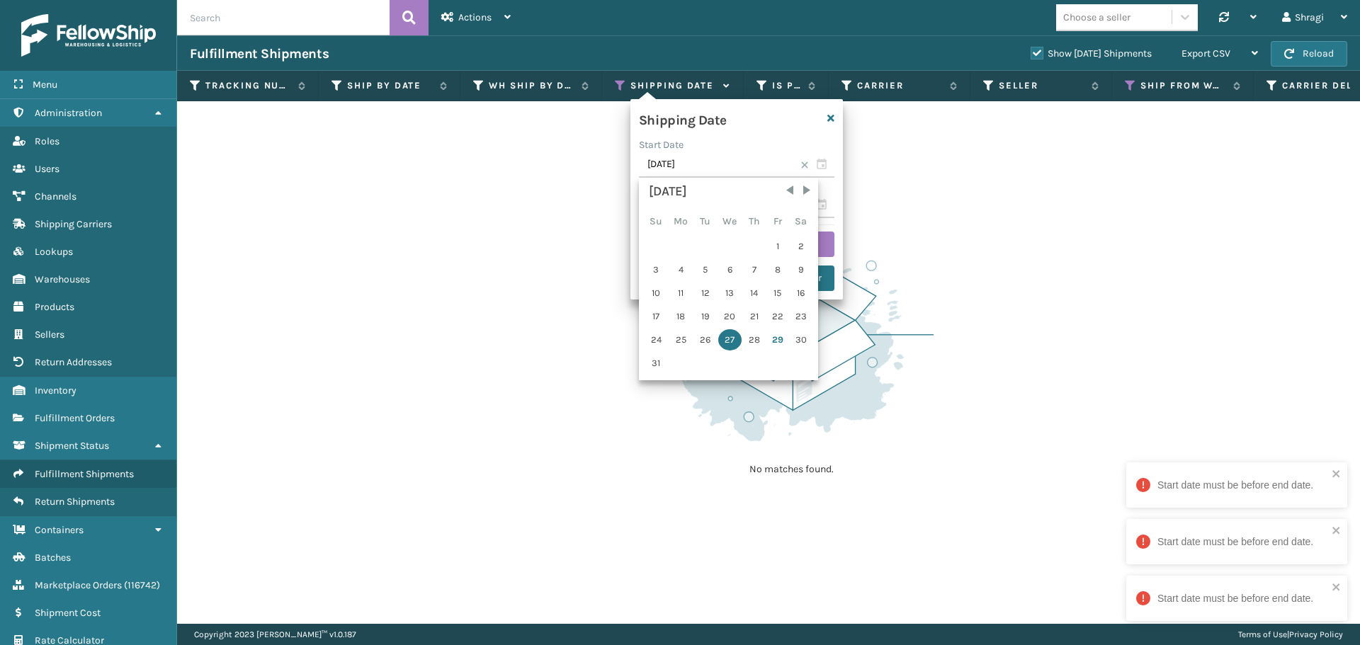
click at [757, 333] on div "28" at bounding box center [754, 339] width 21 height 21
click at [777, 339] on div "29" at bounding box center [777, 339] width 21 height 21
click at [757, 339] on div "28" at bounding box center [754, 339] width 21 height 21
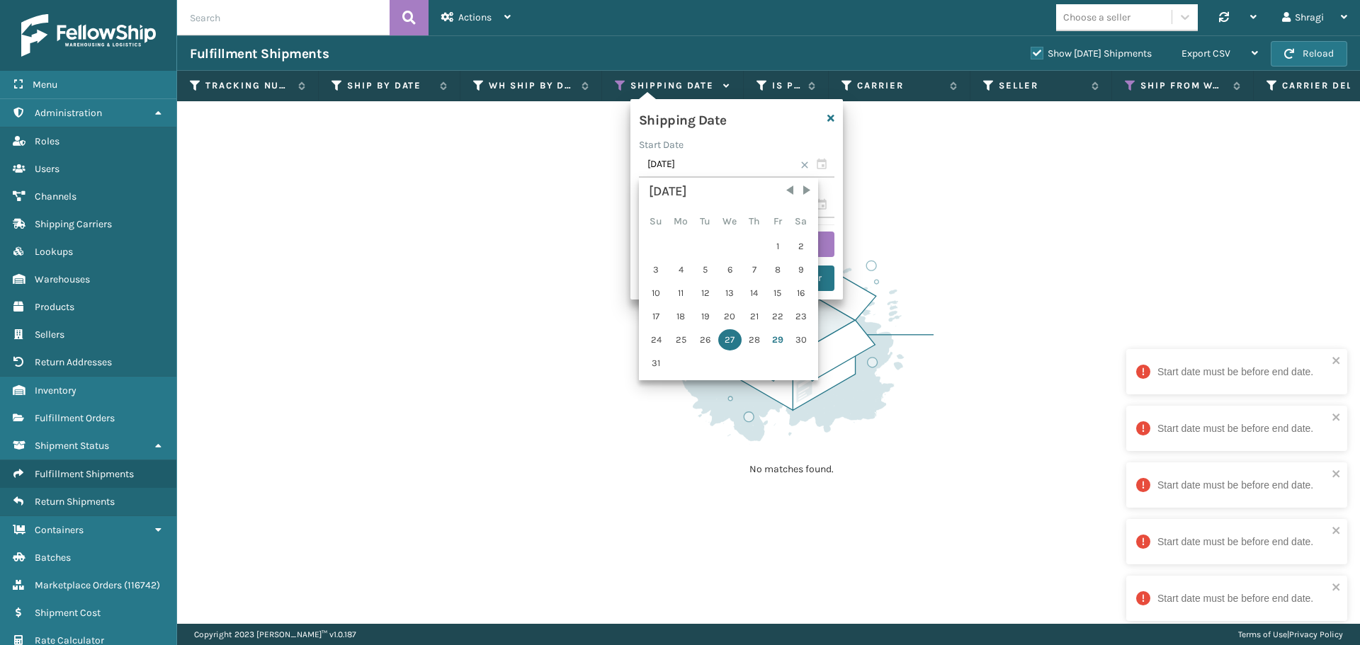
click at [703, 145] on div "Start Date" at bounding box center [737, 144] width 196 height 15
click at [714, 166] on input "[DATE]" at bounding box center [737, 165] width 196 height 26
click at [755, 343] on div "28" at bounding box center [754, 339] width 21 height 21
click at [799, 201] on div "[DATE]" at bounding box center [728, 192] width 159 height 20
click at [829, 199] on input "[DATE]" at bounding box center [737, 206] width 196 height 26
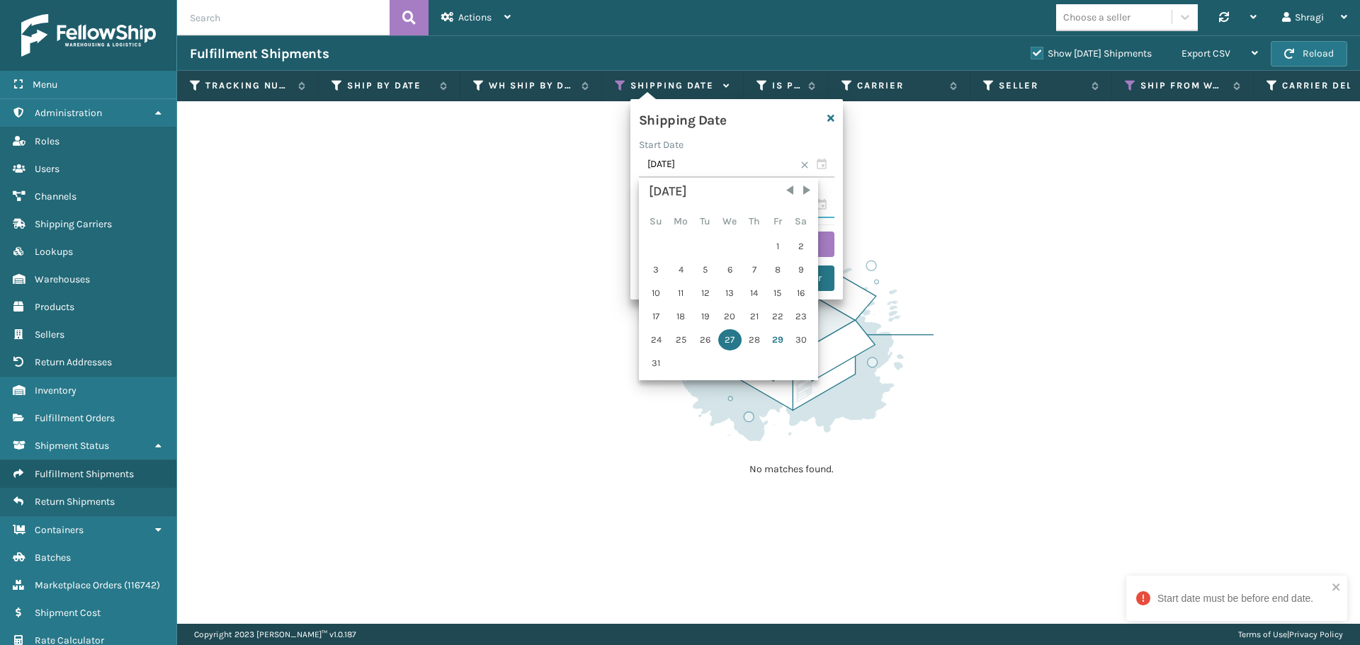
click at [828, 200] on input "[DATE]" at bounding box center [737, 206] width 196 height 26
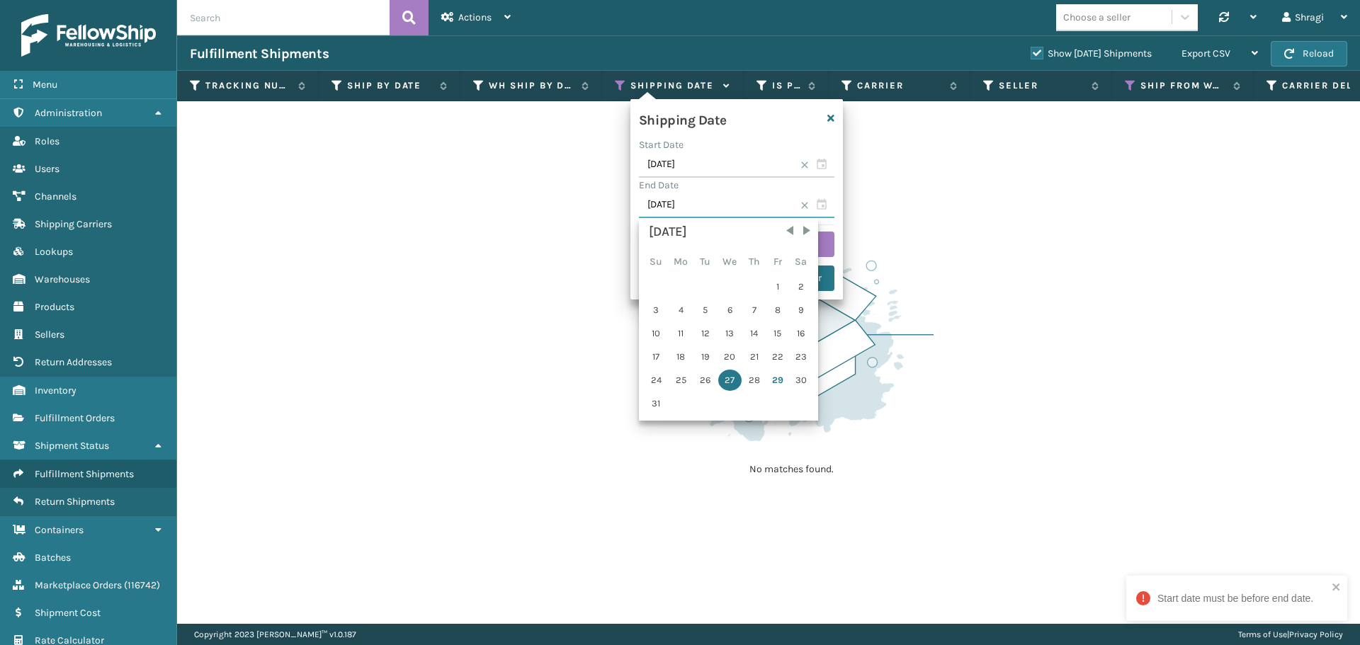
click at [828, 200] on input "[DATE]" at bounding box center [737, 206] width 196 height 26
click at [748, 390] on div "28" at bounding box center [754, 380] width 21 height 21
type input "[DATE]"
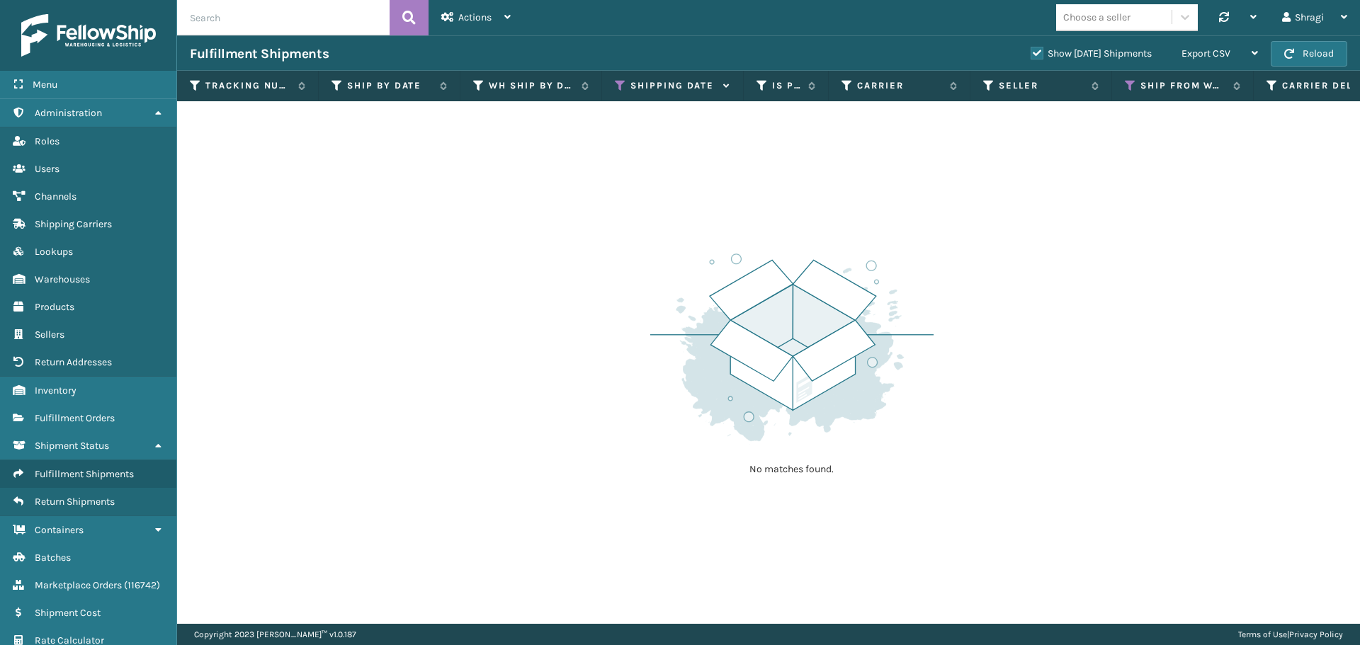
click at [748, 386] on img at bounding box center [791, 347] width 283 height 196
click at [619, 82] on icon at bounding box center [620, 85] width 11 height 13
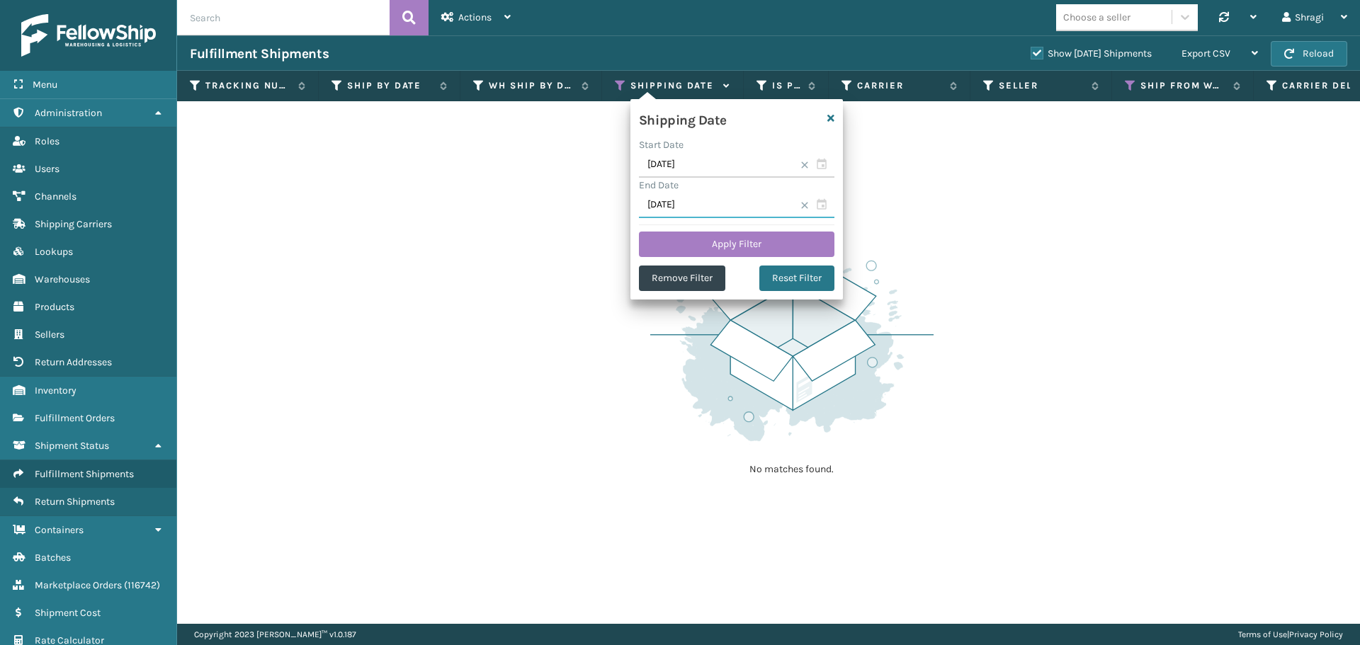
click at [706, 197] on input "[DATE]" at bounding box center [737, 206] width 196 height 26
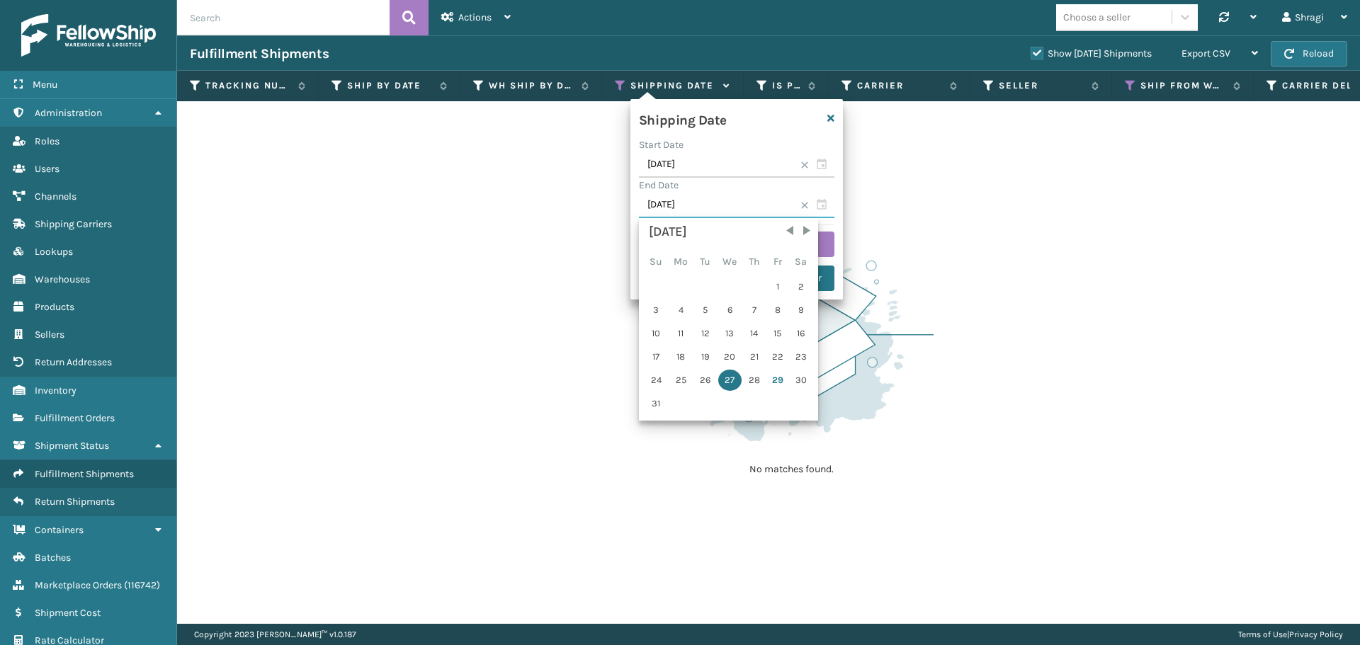
click at [734, 208] on input "[DATE]" at bounding box center [737, 206] width 196 height 26
click at [751, 375] on div "28" at bounding box center [754, 380] width 21 height 21
type input "[DATE]"
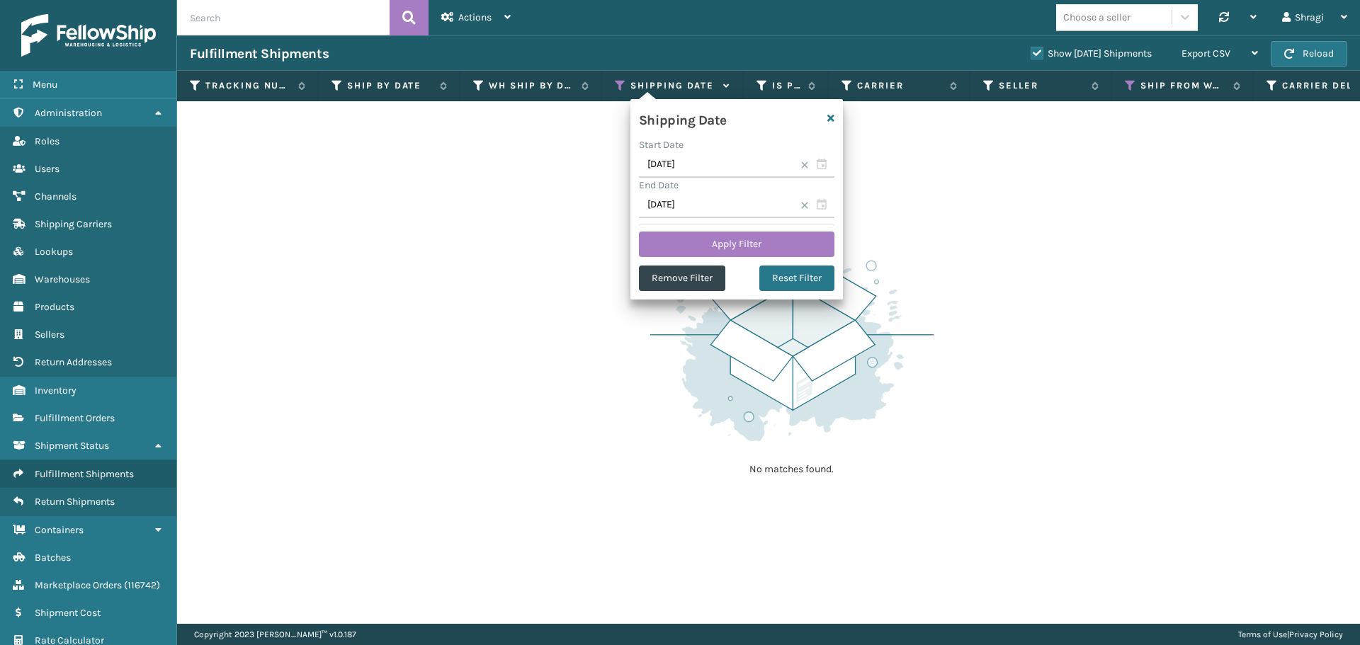
click at [751, 389] on img at bounding box center [791, 347] width 283 height 196
click at [751, 384] on img at bounding box center [791, 347] width 283 height 196
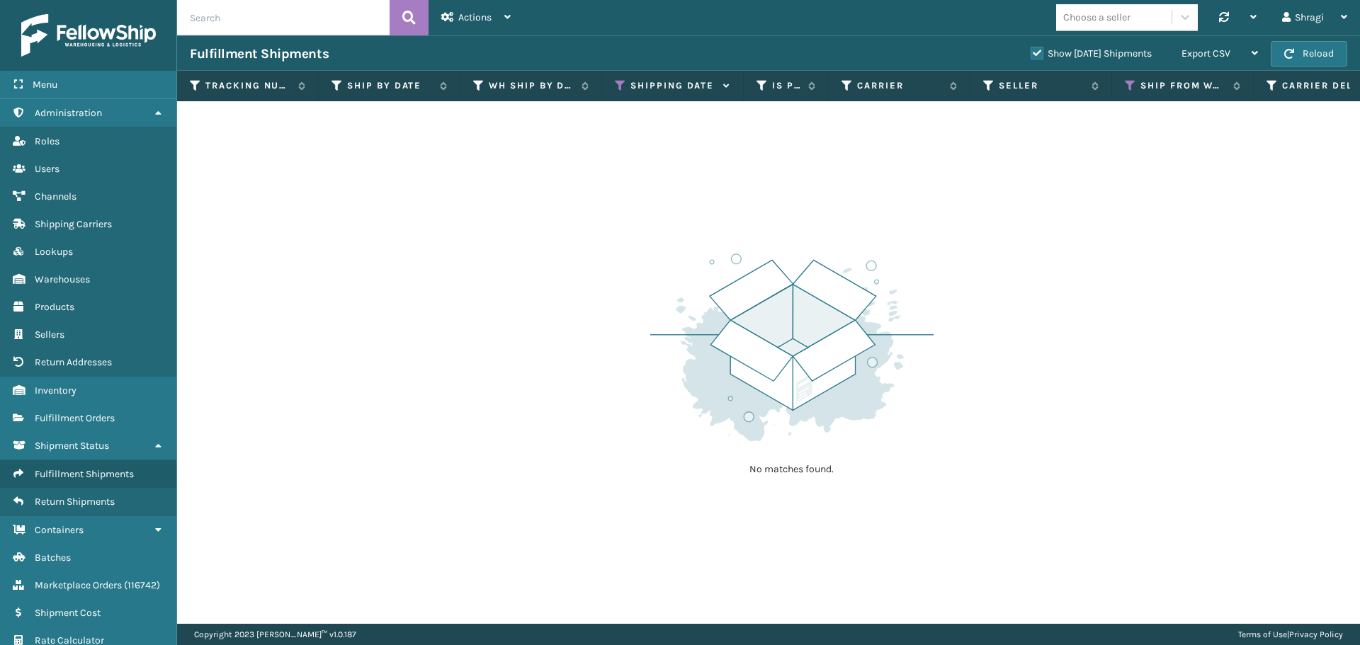
click at [721, 166] on div "No matches found." at bounding box center [768, 362] width 1183 height 523
click at [618, 88] on icon at bounding box center [620, 85] width 11 height 13
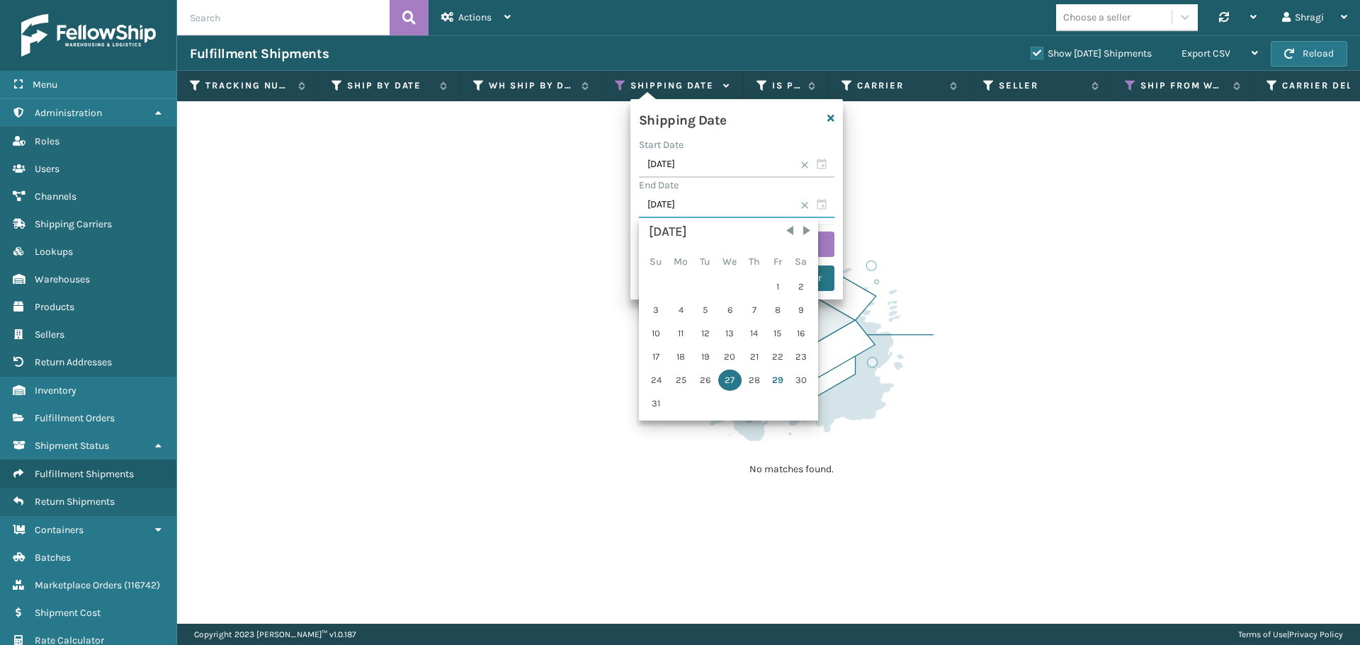
click at [714, 202] on input "[DATE]" at bounding box center [737, 206] width 196 height 26
click at [753, 380] on div "28" at bounding box center [754, 380] width 21 height 21
type input "[DATE]"
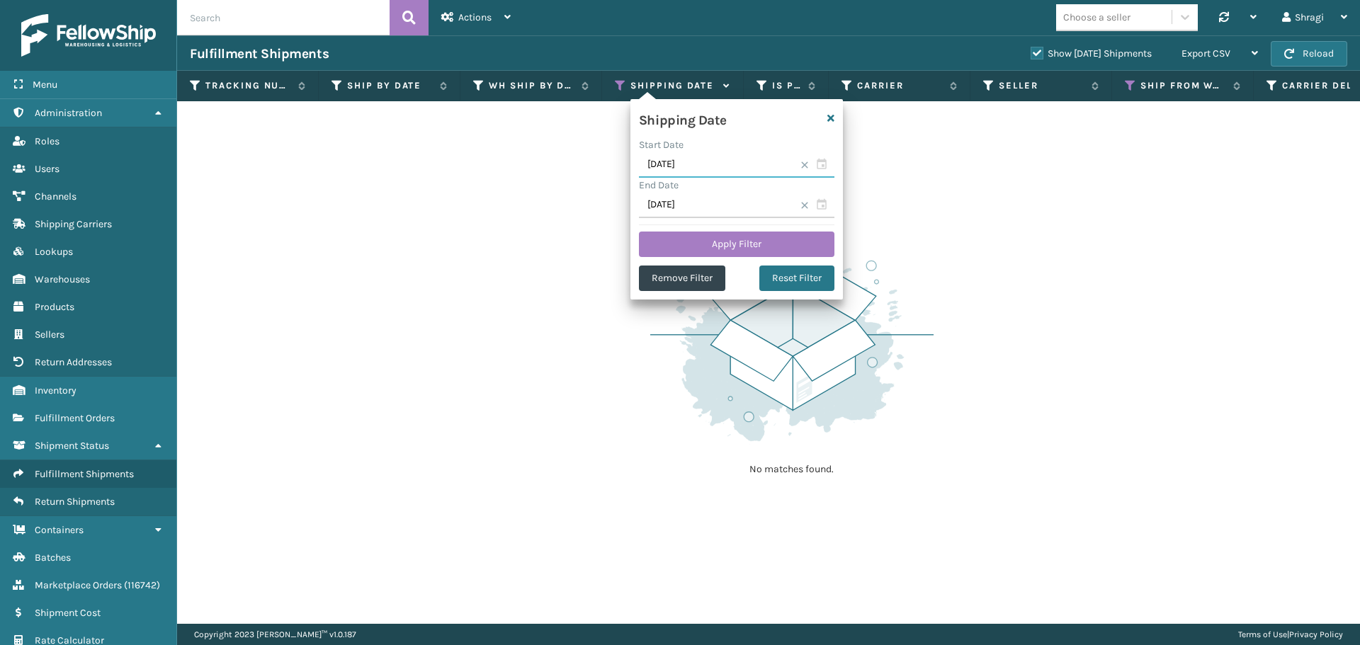
click at [710, 161] on input "[DATE]" at bounding box center [737, 165] width 196 height 26
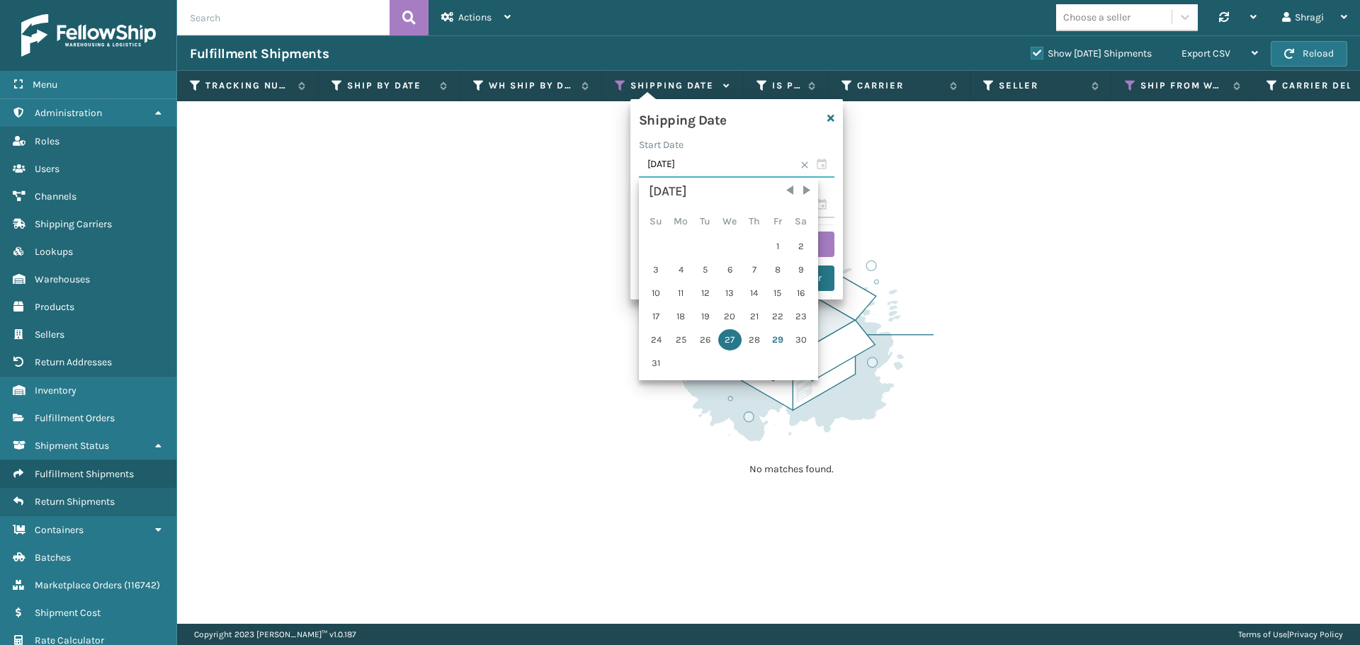
click at [815, 164] on input "[DATE]" at bounding box center [737, 165] width 196 height 26
click at [820, 166] on input "[DATE]" at bounding box center [737, 165] width 196 height 26
click at [751, 337] on div "28" at bounding box center [754, 339] width 21 height 21
type input "[DATE]"
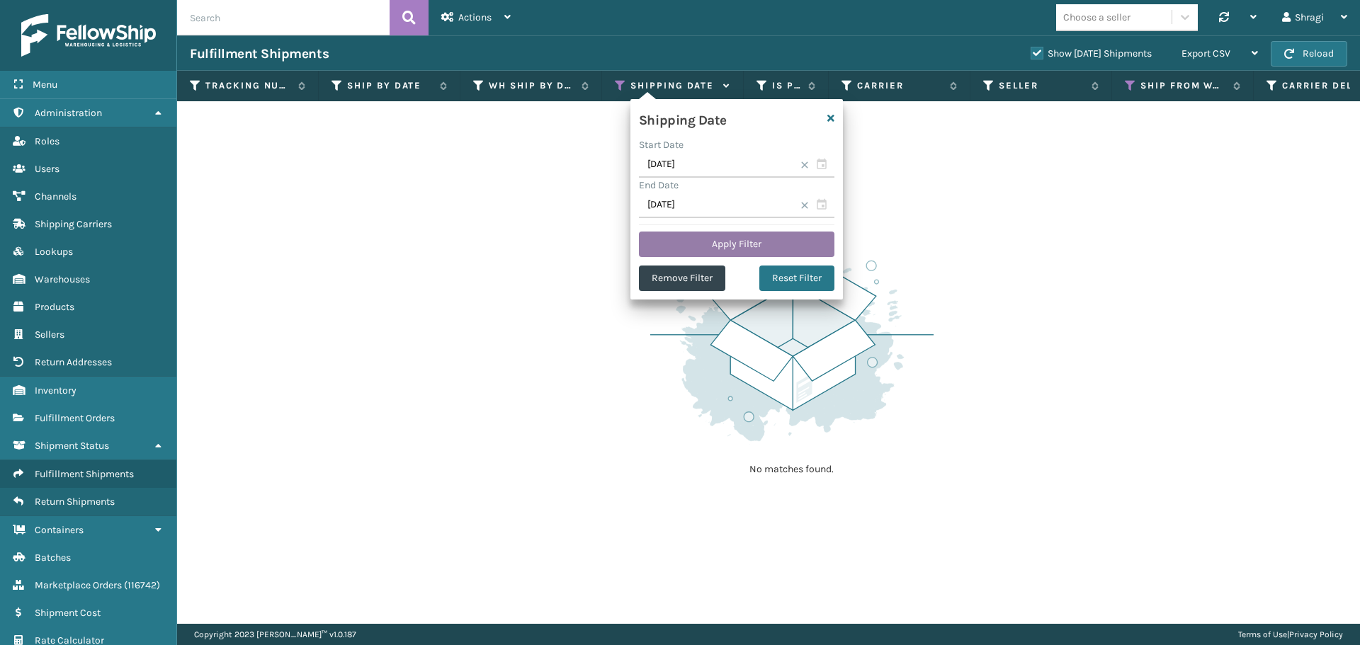
click at [750, 248] on button "Apply Filter" at bounding box center [737, 245] width 196 height 26
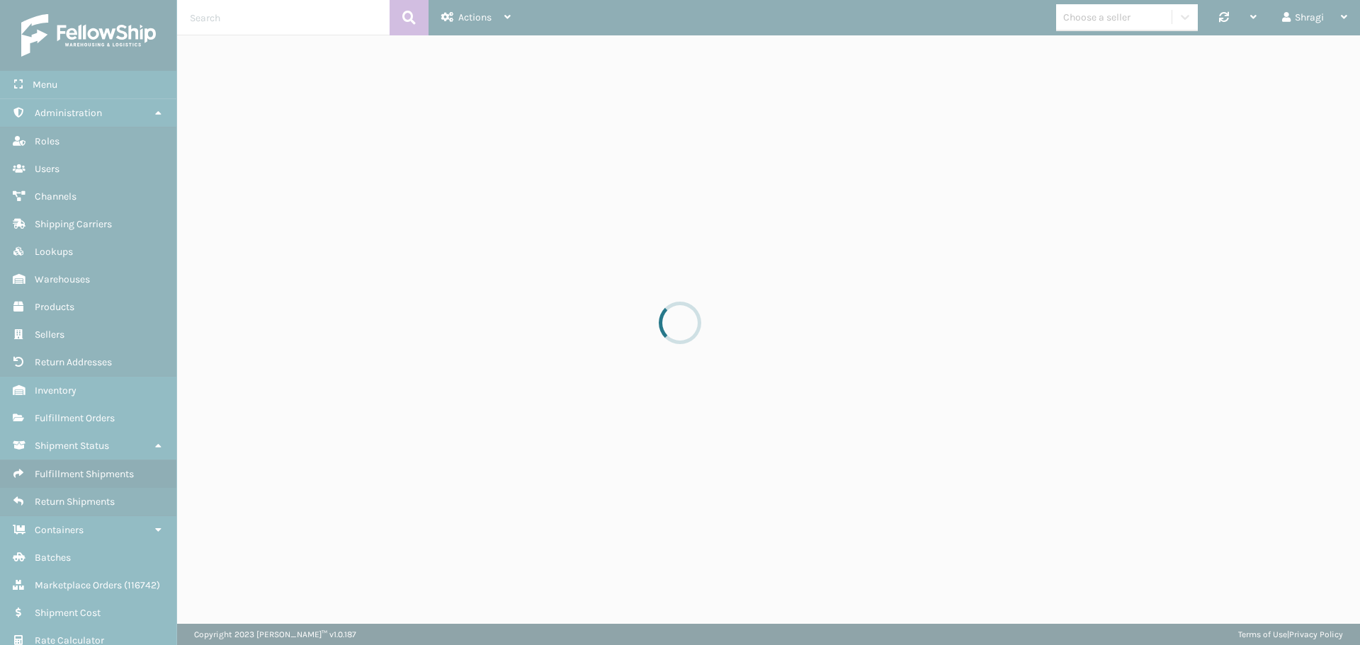
click at [1041, 79] on div at bounding box center [680, 322] width 1360 height 645
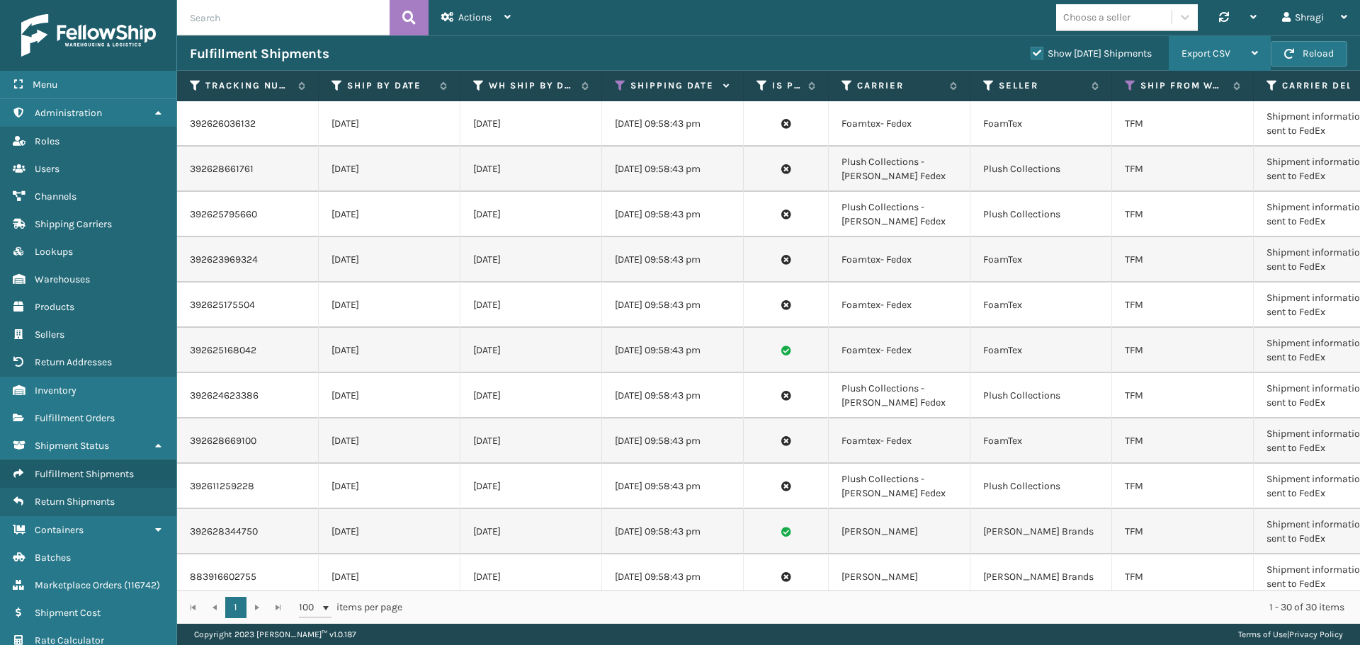
click at [1214, 55] on span "Export CSV" at bounding box center [1206, 53] width 49 height 12
click at [869, 43] on div "Fulfillment Shipments Show [DATE] Shipments Export CSV Export Current Page Expo…" at bounding box center [768, 52] width 1183 height 35
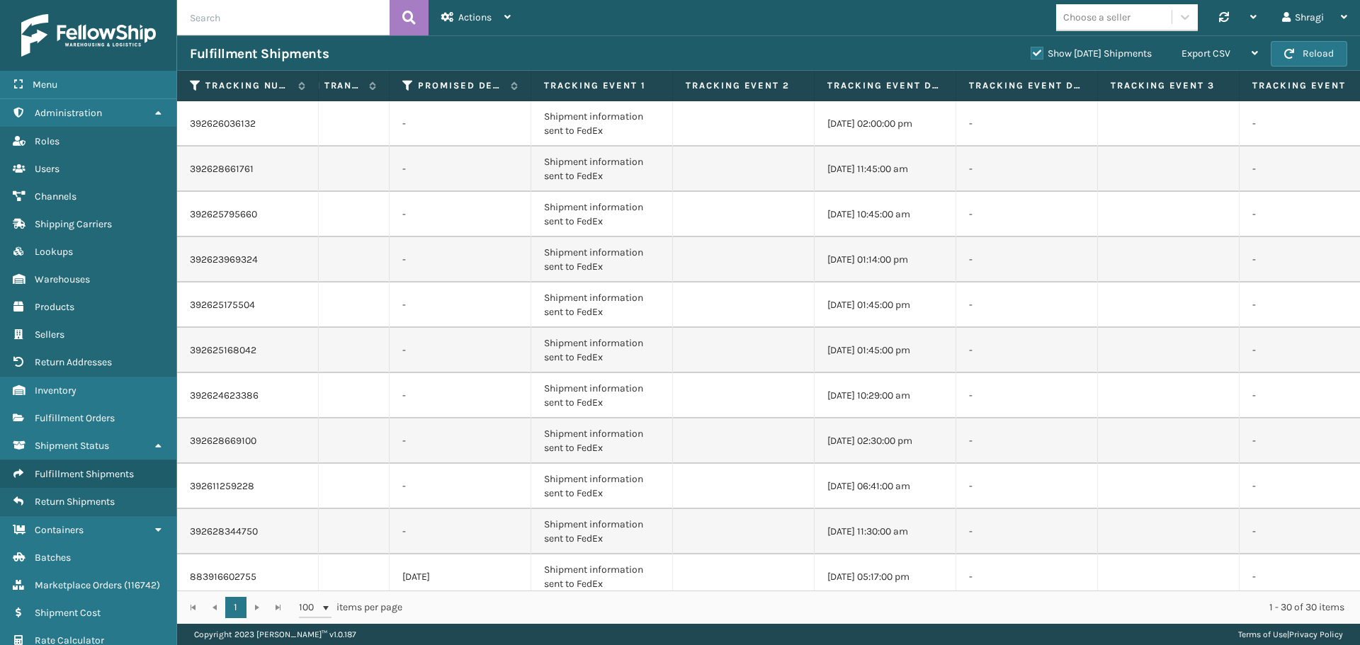
click at [746, 526] on td at bounding box center [744, 531] width 142 height 45
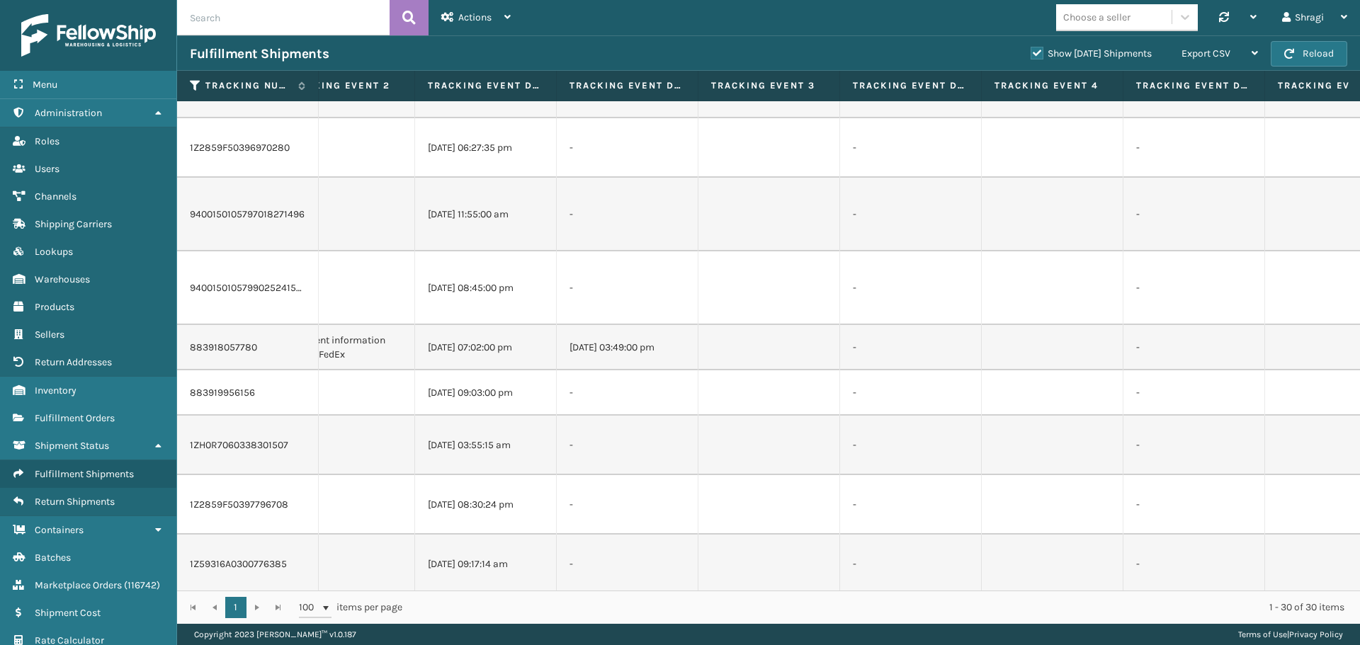
scroll to position [981, 2277]
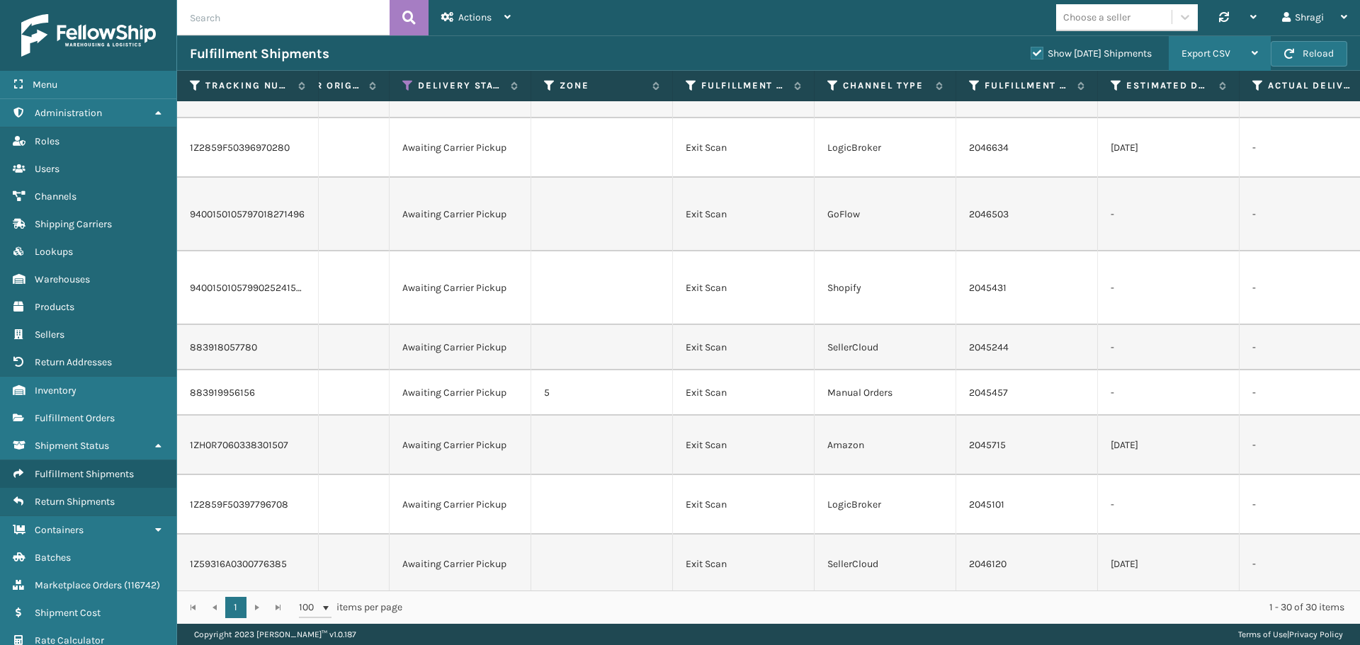
click at [1207, 52] on span "Export CSV" at bounding box center [1206, 53] width 49 height 12
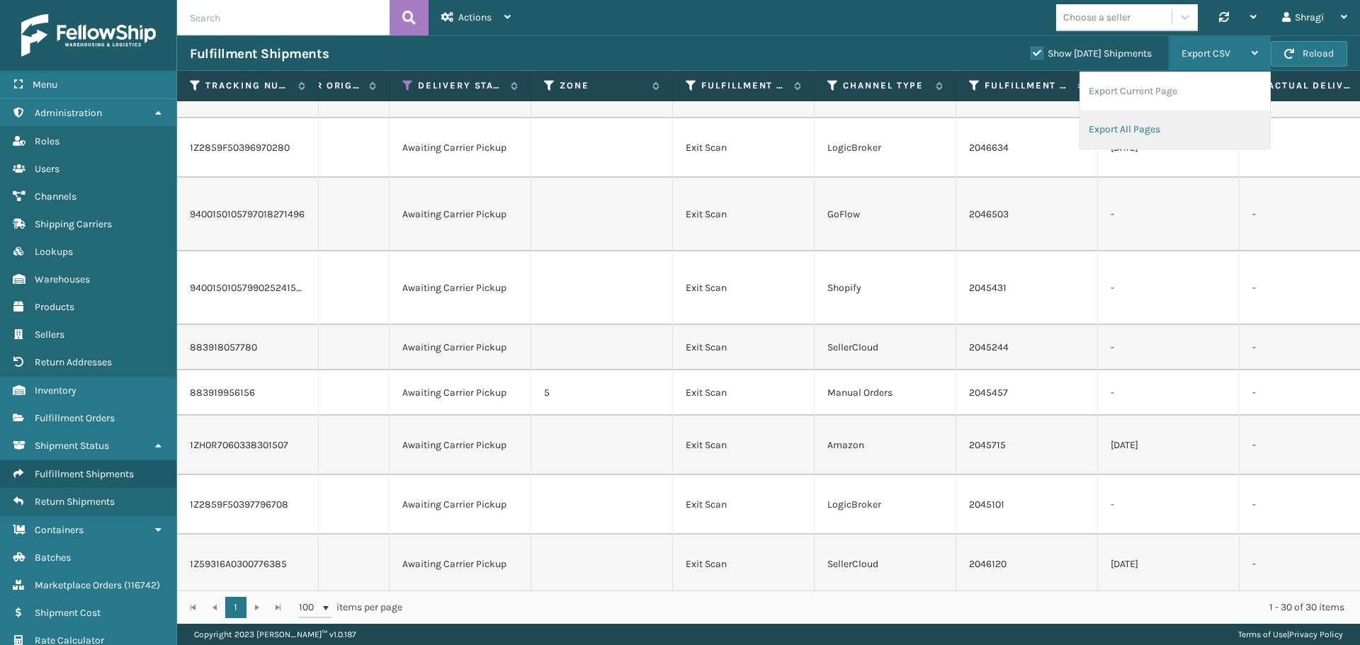
click at [1175, 130] on li "Export All Pages" at bounding box center [1175, 130] width 190 height 38
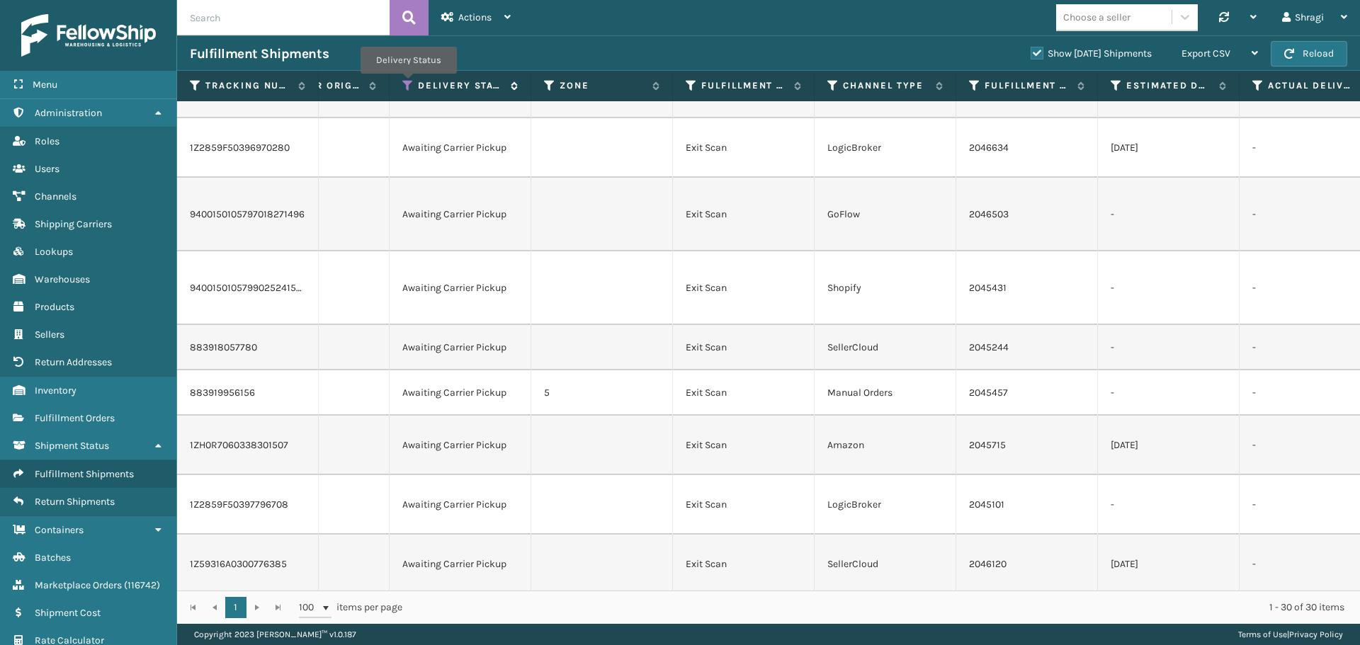
click at [410, 84] on icon at bounding box center [407, 85] width 11 height 13
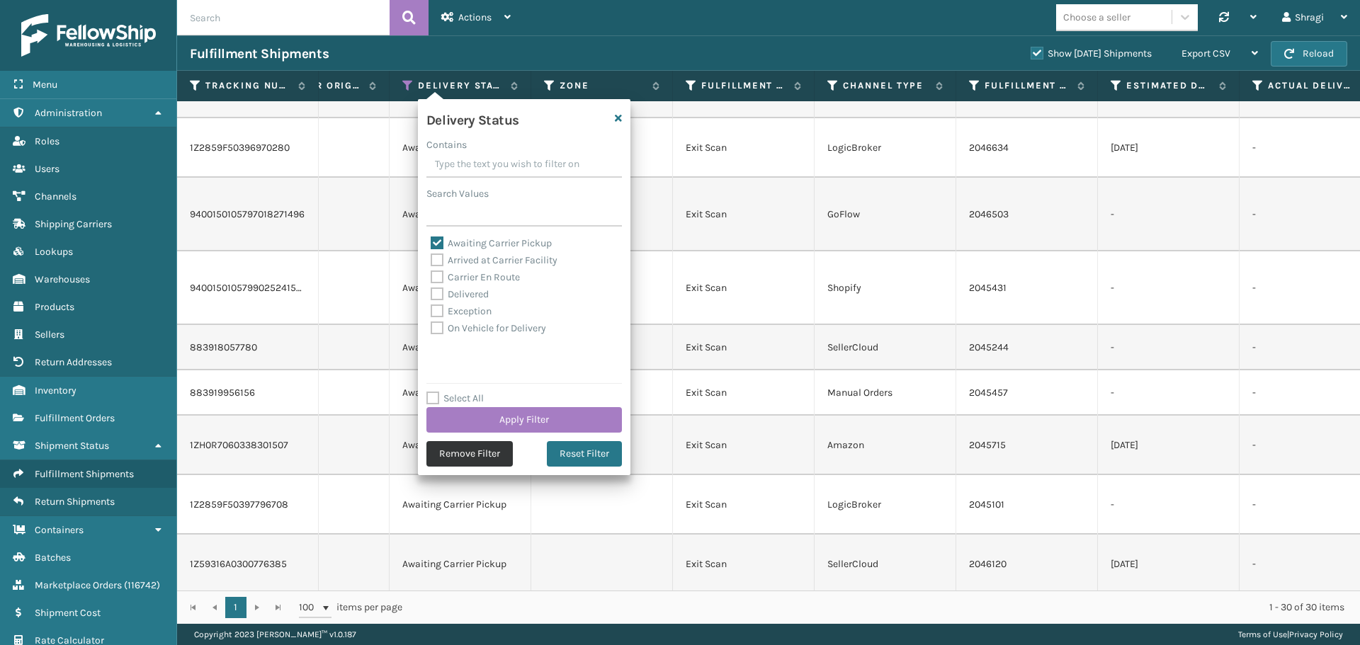
click at [487, 445] on button "Remove Filter" at bounding box center [470, 454] width 86 height 26
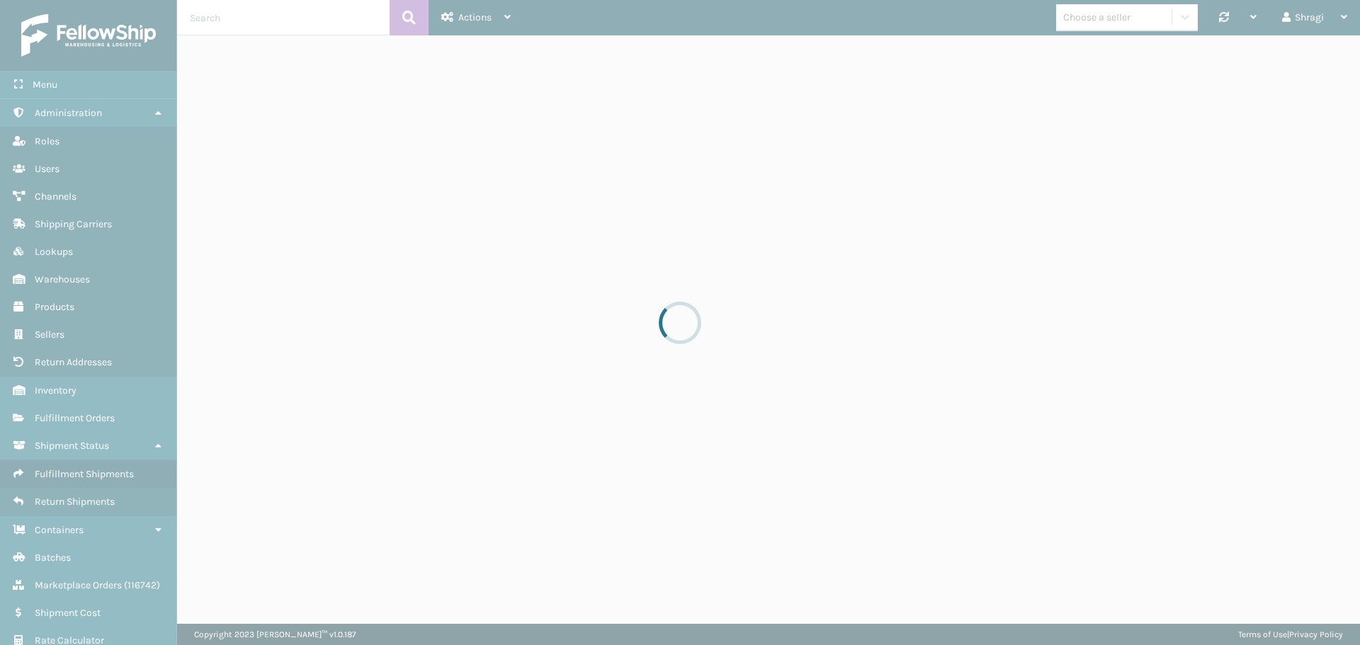
click at [482, 453] on div at bounding box center [680, 322] width 1360 height 645
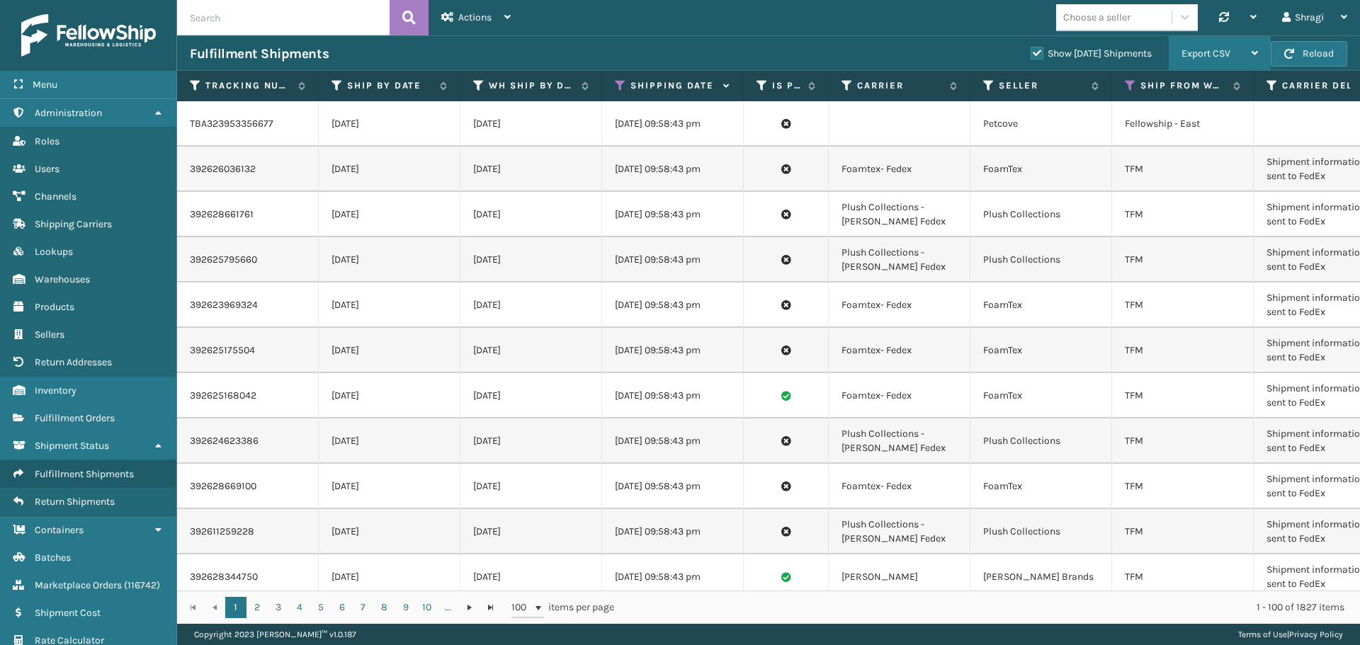
click at [1224, 45] on div "Export CSV" at bounding box center [1220, 53] width 77 height 35
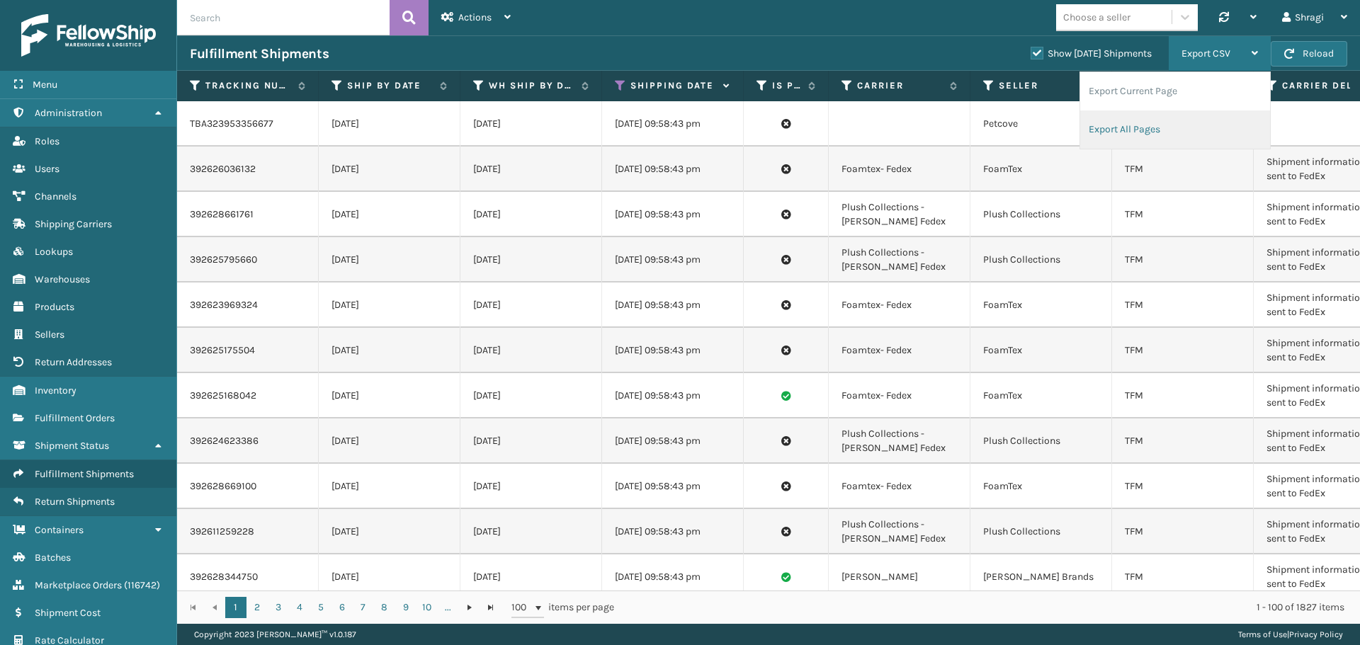
click at [1151, 121] on li "Export All Pages" at bounding box center [1175, 130] width 190 height 38
